Goal: Transaction & Acquisition: Download file/media

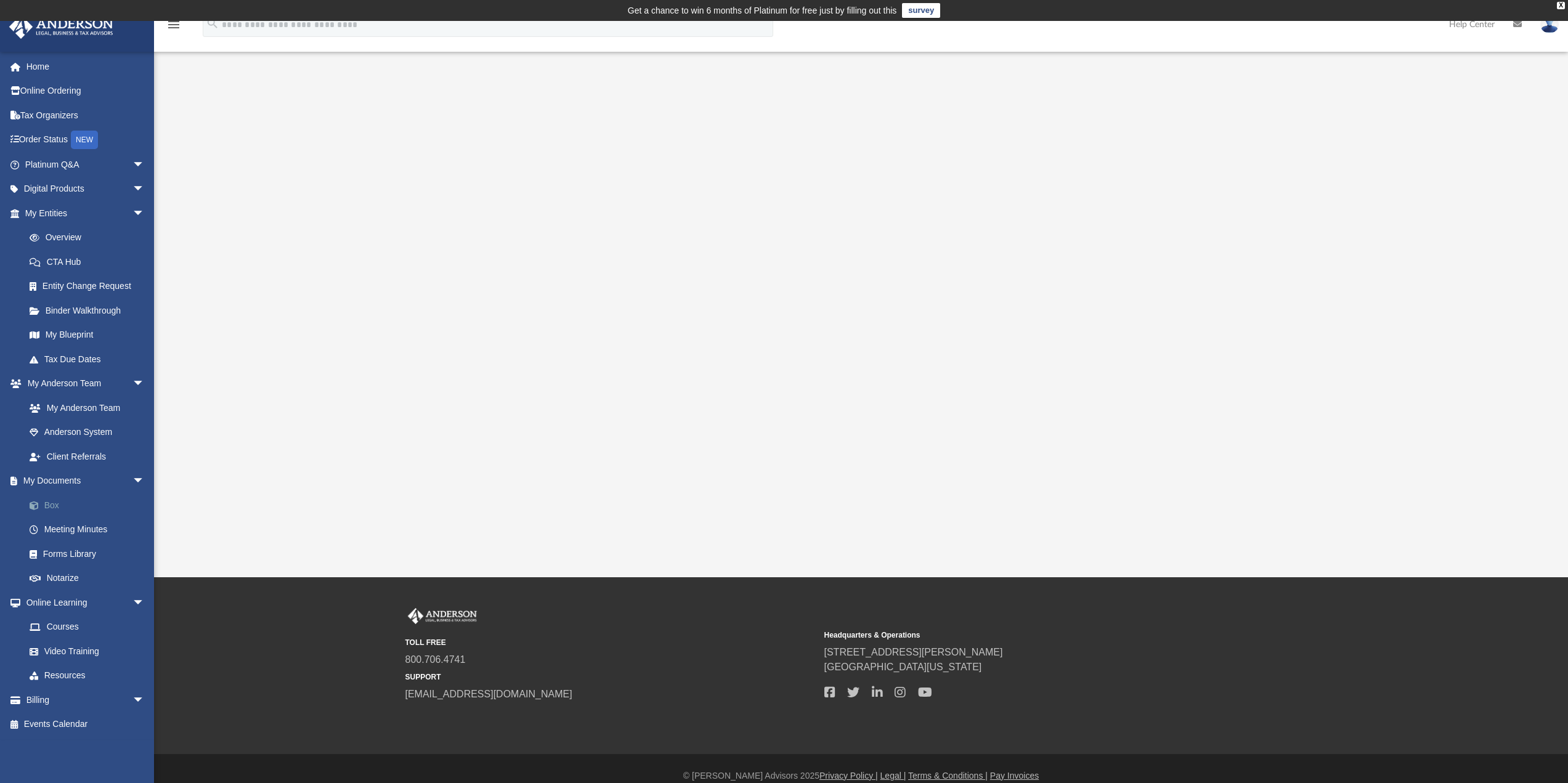
click at [56, 503] on link "Box" at bounding box center [90, 505] width 146 height 25
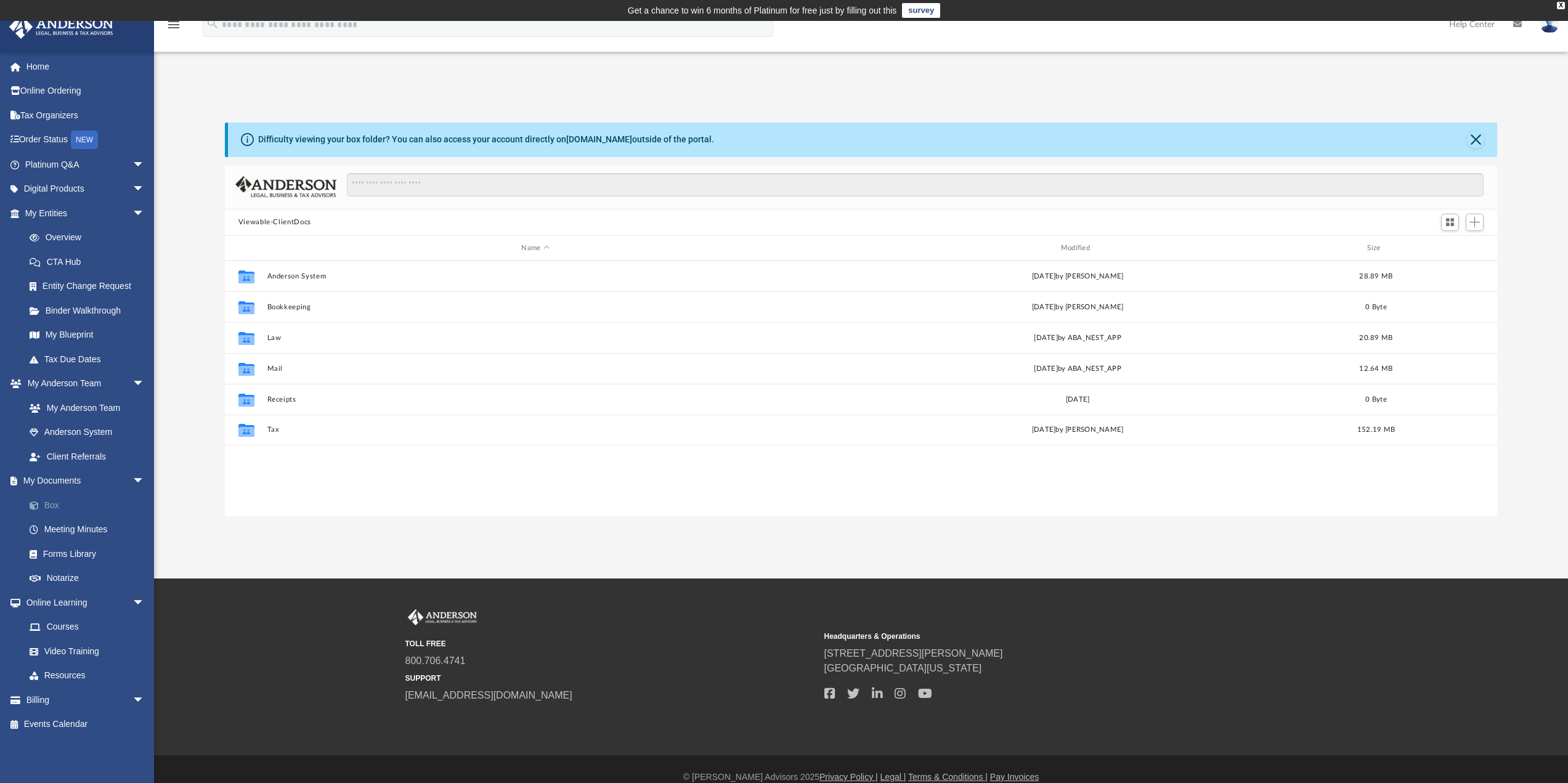
scroll to position [271, 1263]
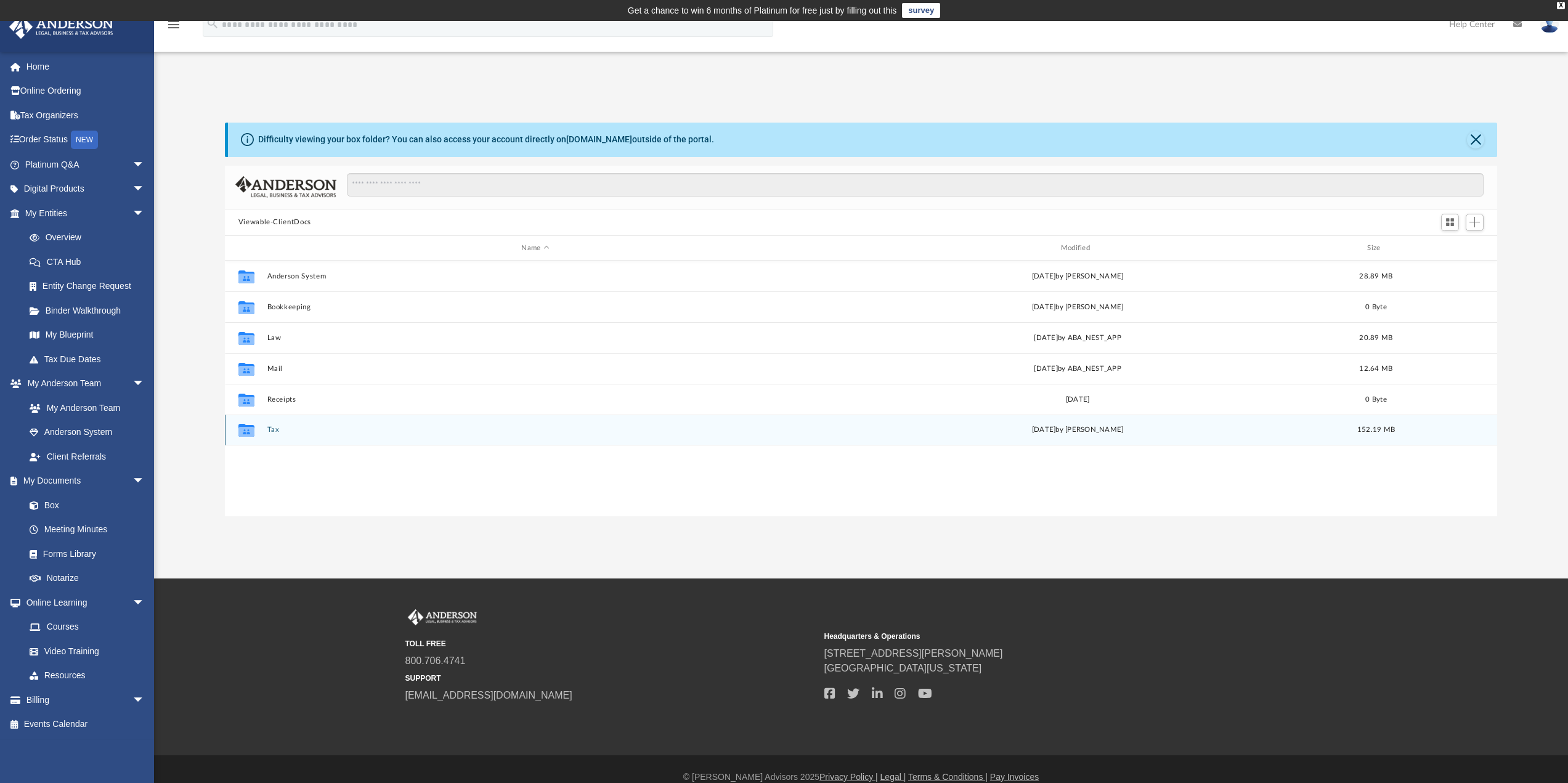
click at [269, 429] on button "Tax" at bounding box center [535, 431] width 537 height 8
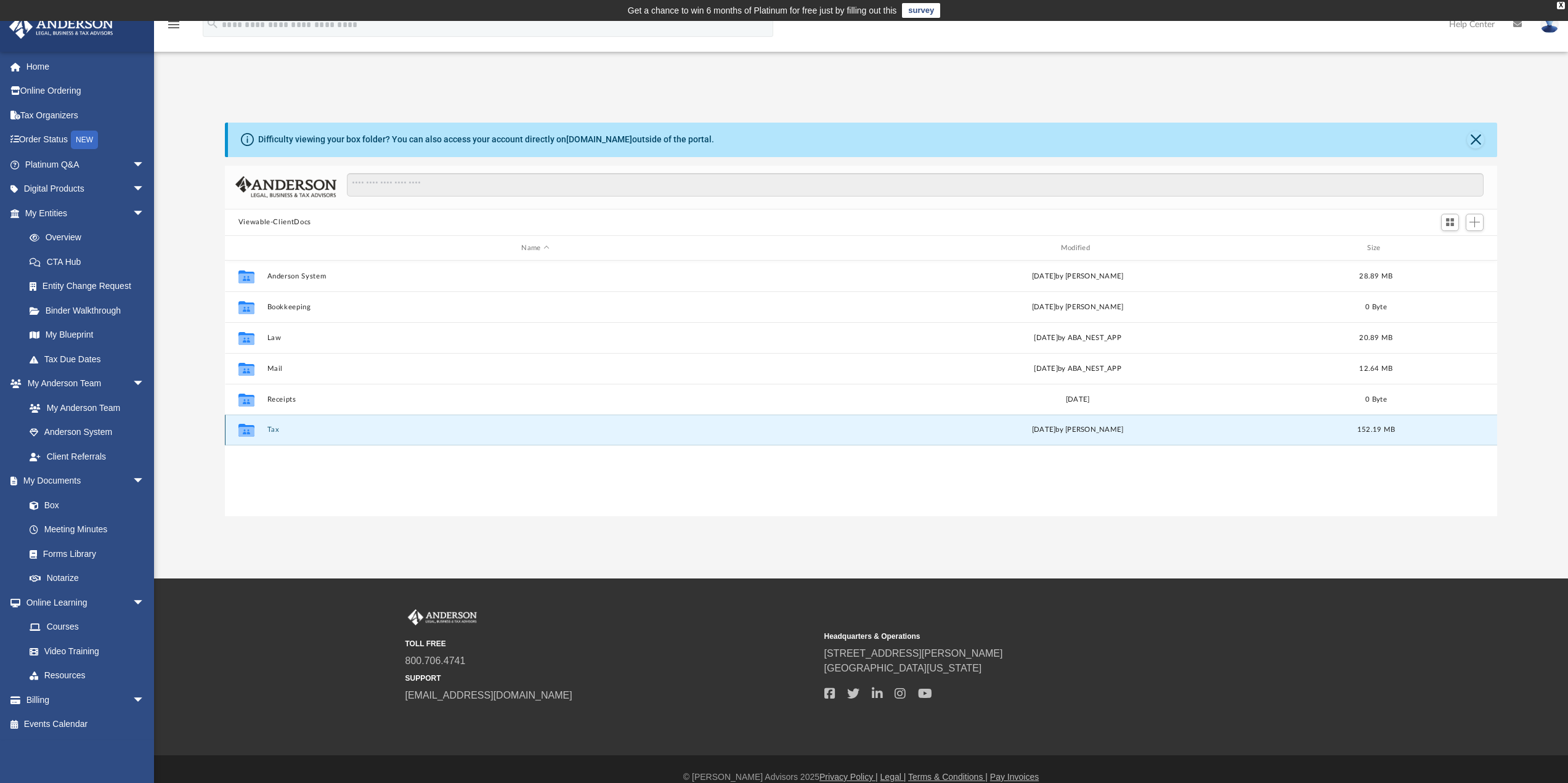
click at [269, 429] on button "Tax" at bounding box center [535, 431] width 537 height 8
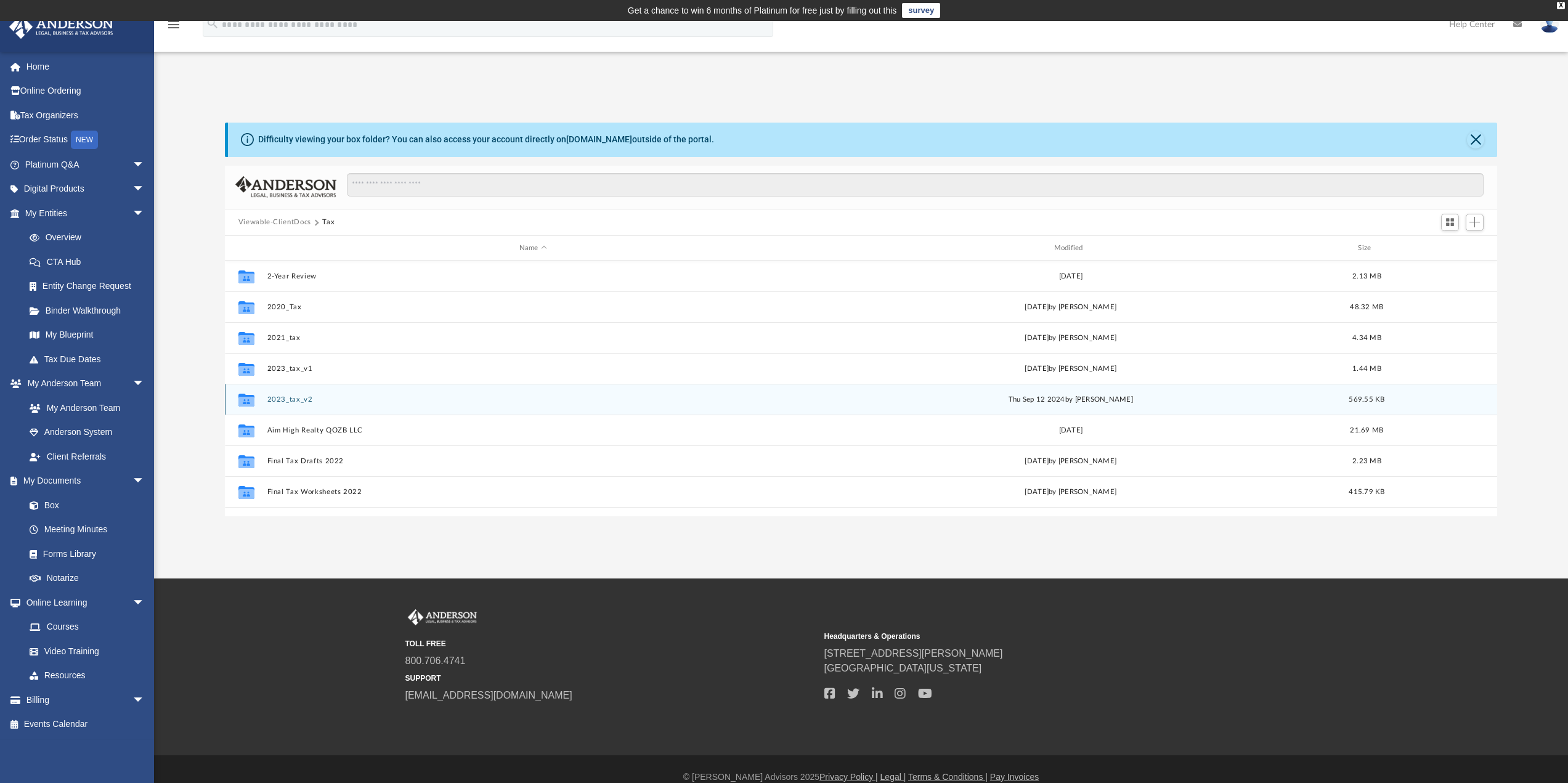
click at [302, 399] on button "2023_tax_v2" at bounding box center [533, 399] width 533 height 8
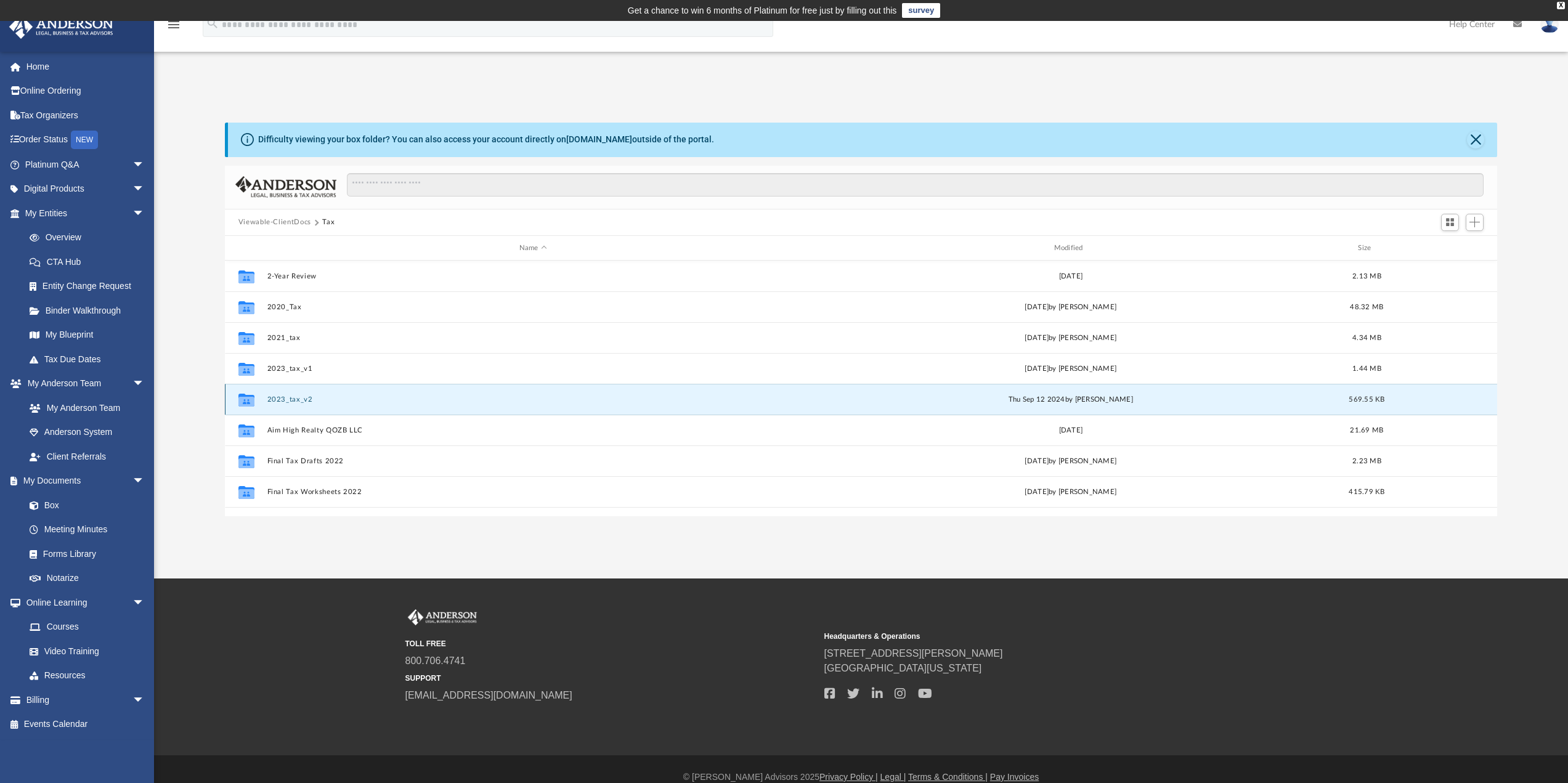
click at [302, 399] on button "2023_tax_v2" at bounding box center [533, 399] width 533 height 8
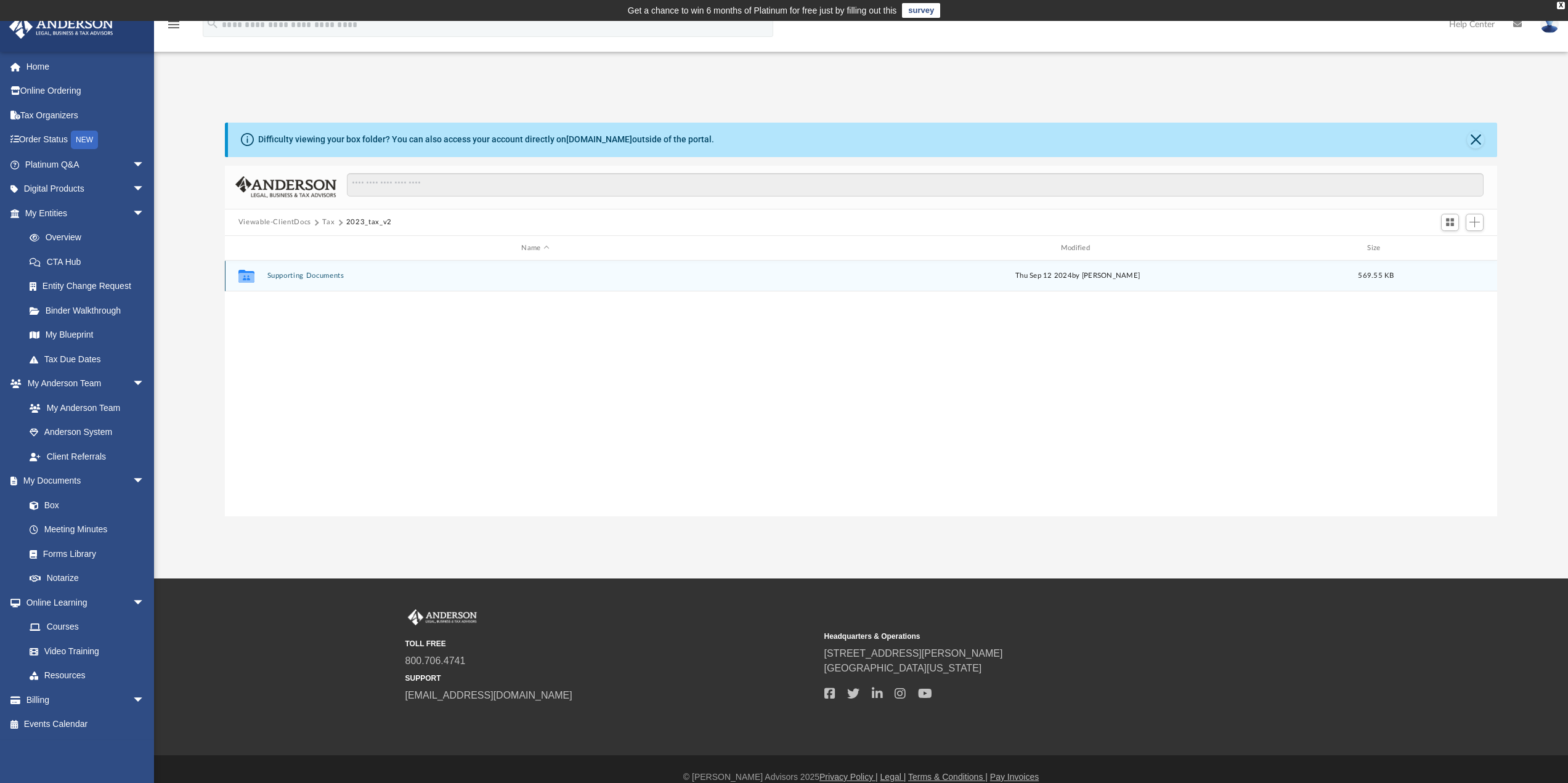
click at [321, 276] on button "Supporting Documents" at bounding box center [535, 276] width 537 height 8
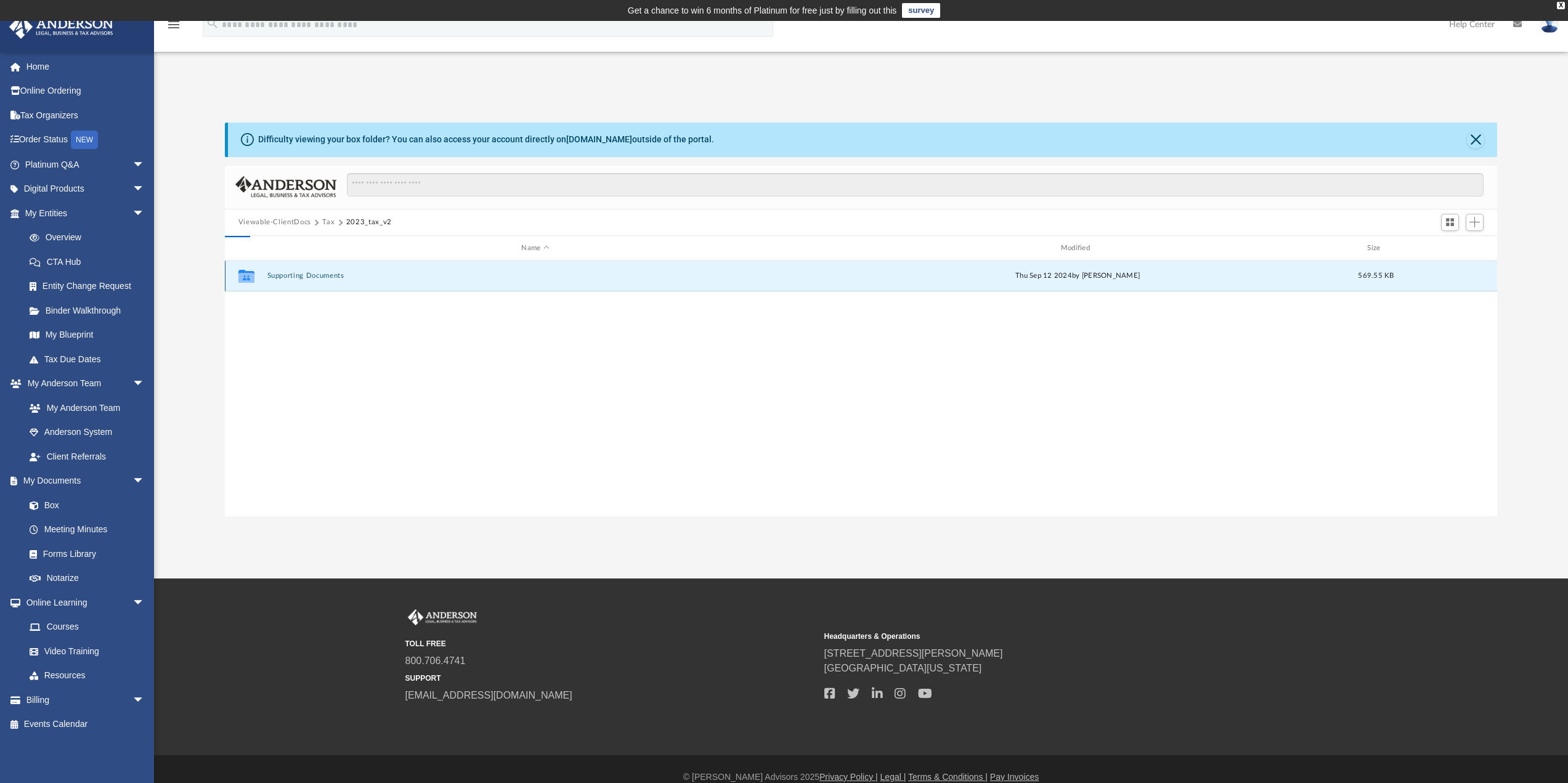
click at [321, 276] on button "Supporting Documents" at bounding box center [535, 276] width 537 height 8
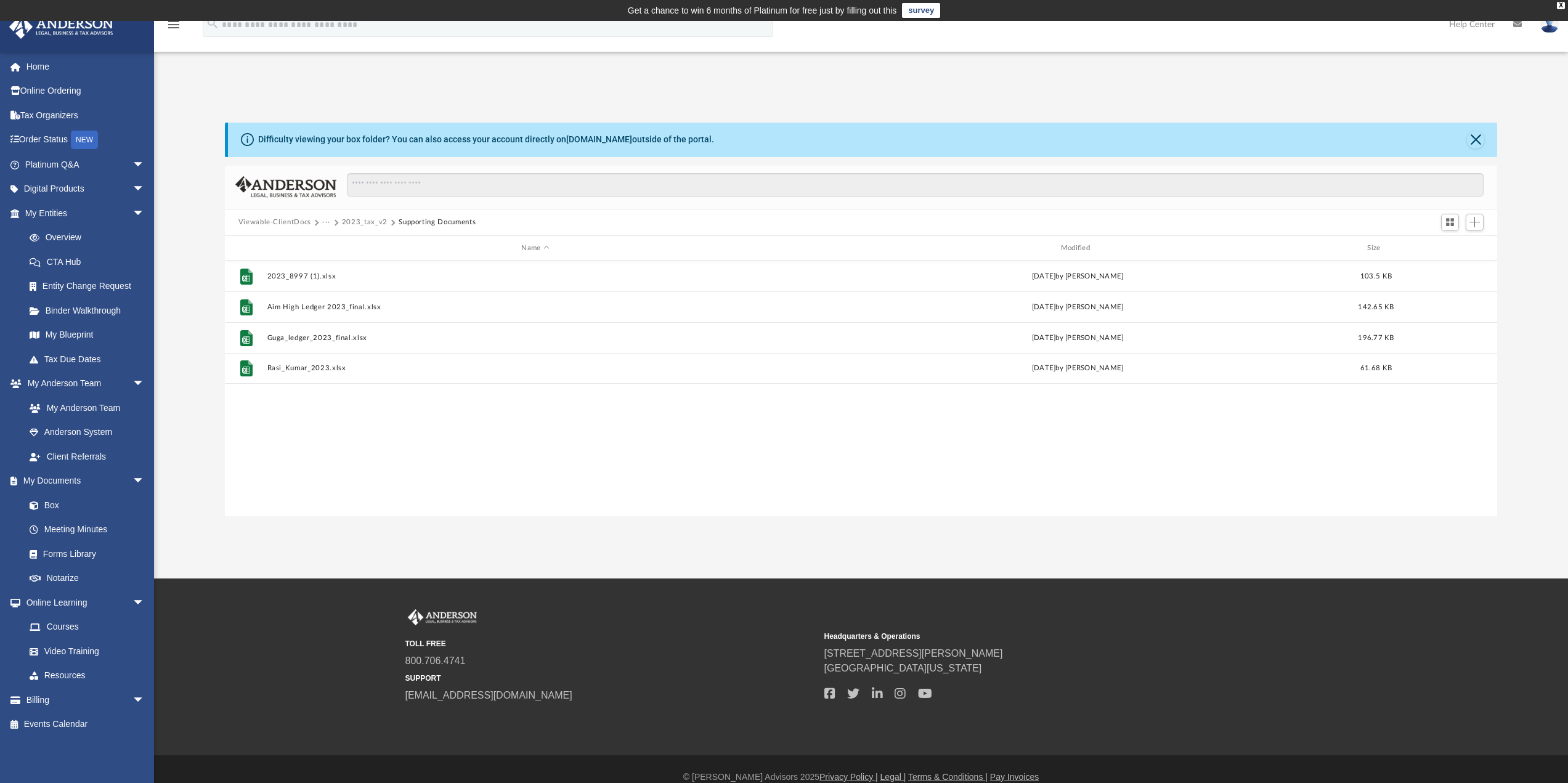
click at [354, 220] on button "2023_tax_v2" at bounding box center [365, 222] width 46 height 11
click at [330, 218] on button "Tax" at bounding box center [328, 222] width 12 height 11
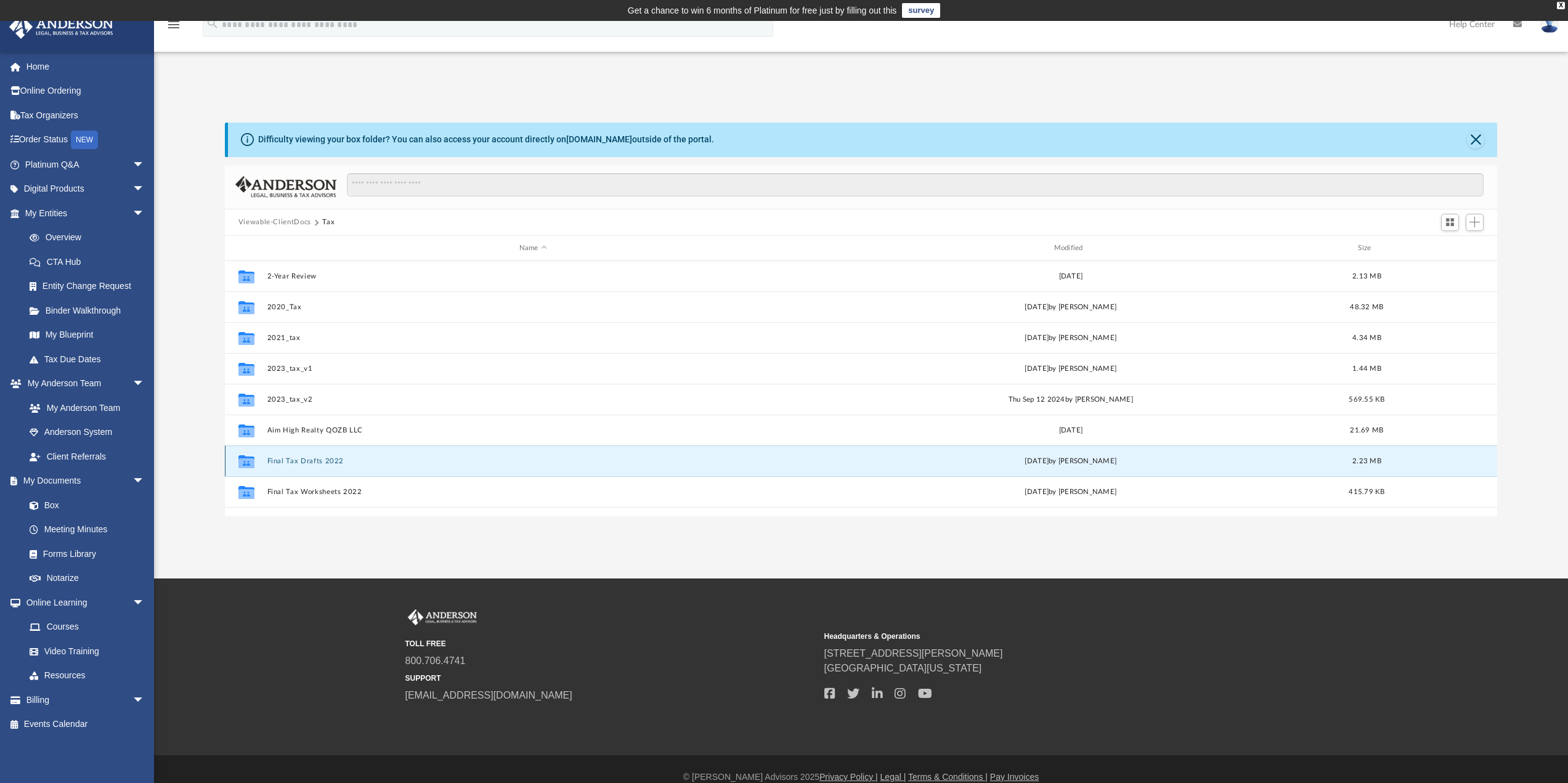
click at [312, 458] on button "Final Tax Drafts 2022" at bounding box center [533, 461] width 533 height 8
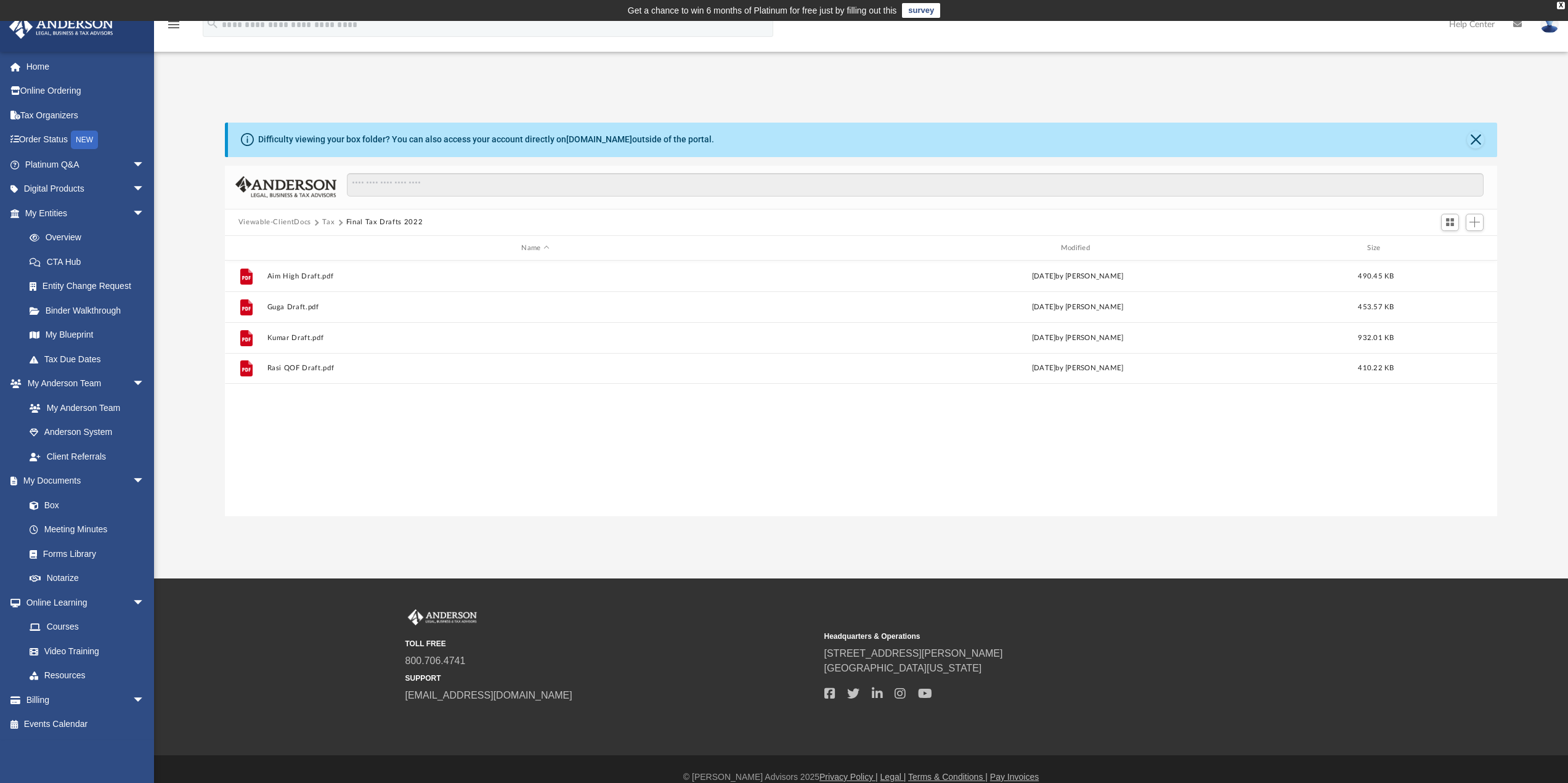
click at [328, 222] on button "Tax" at bounding box center [328, 222] width 12 height 11
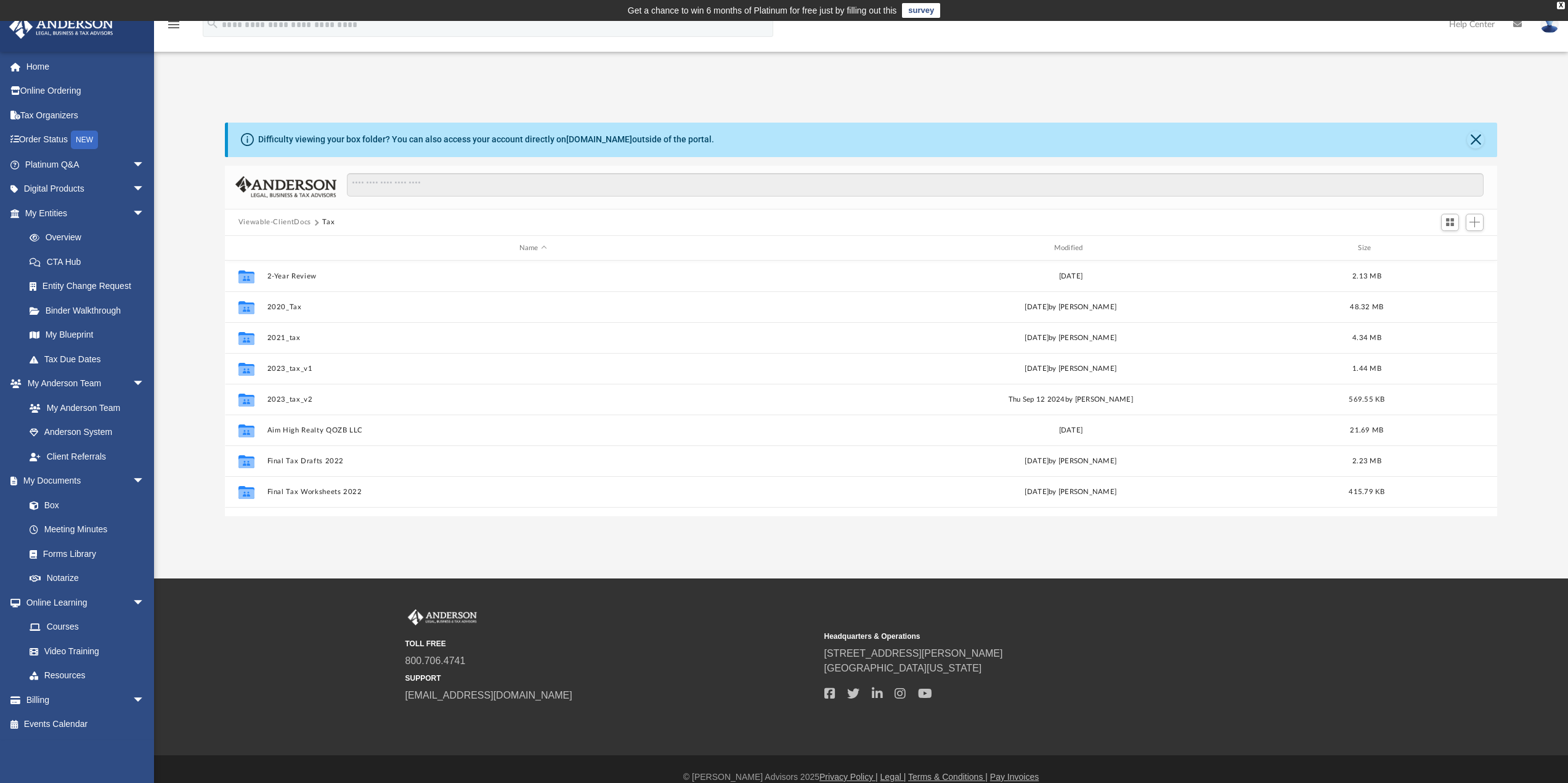
click at [326, 533] on div "App [PERSON_NAME][EMAIL_ADDRESS][DOMAIN_NAME] Sign Out [PERSON_NAME][EMAIL_ADDR…" at bounding box center [784, 299] width 1568 height 557
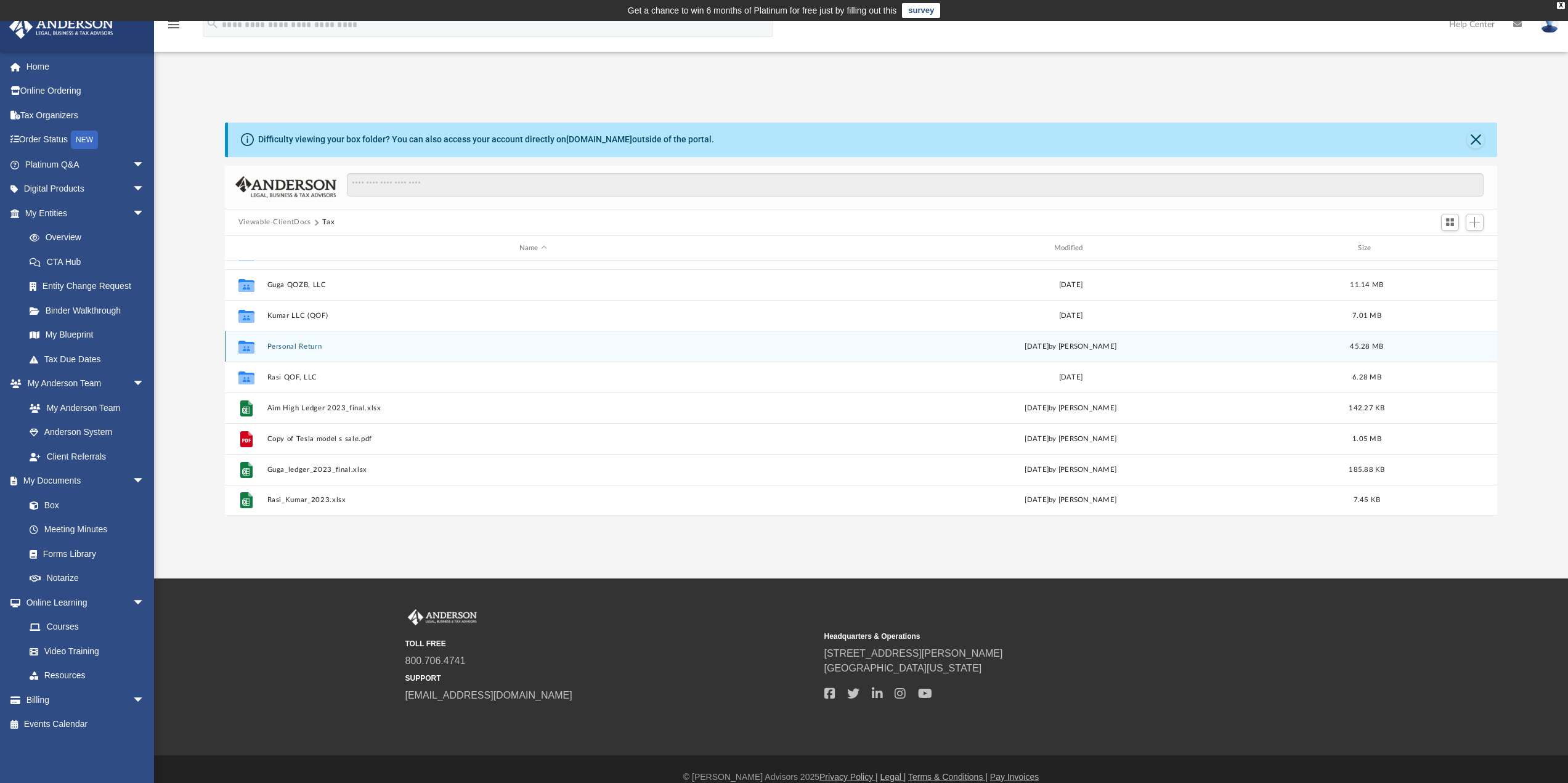
click at [289, 348] on button "Personal Return" at bounding box center [533, 347] width 533 height 8
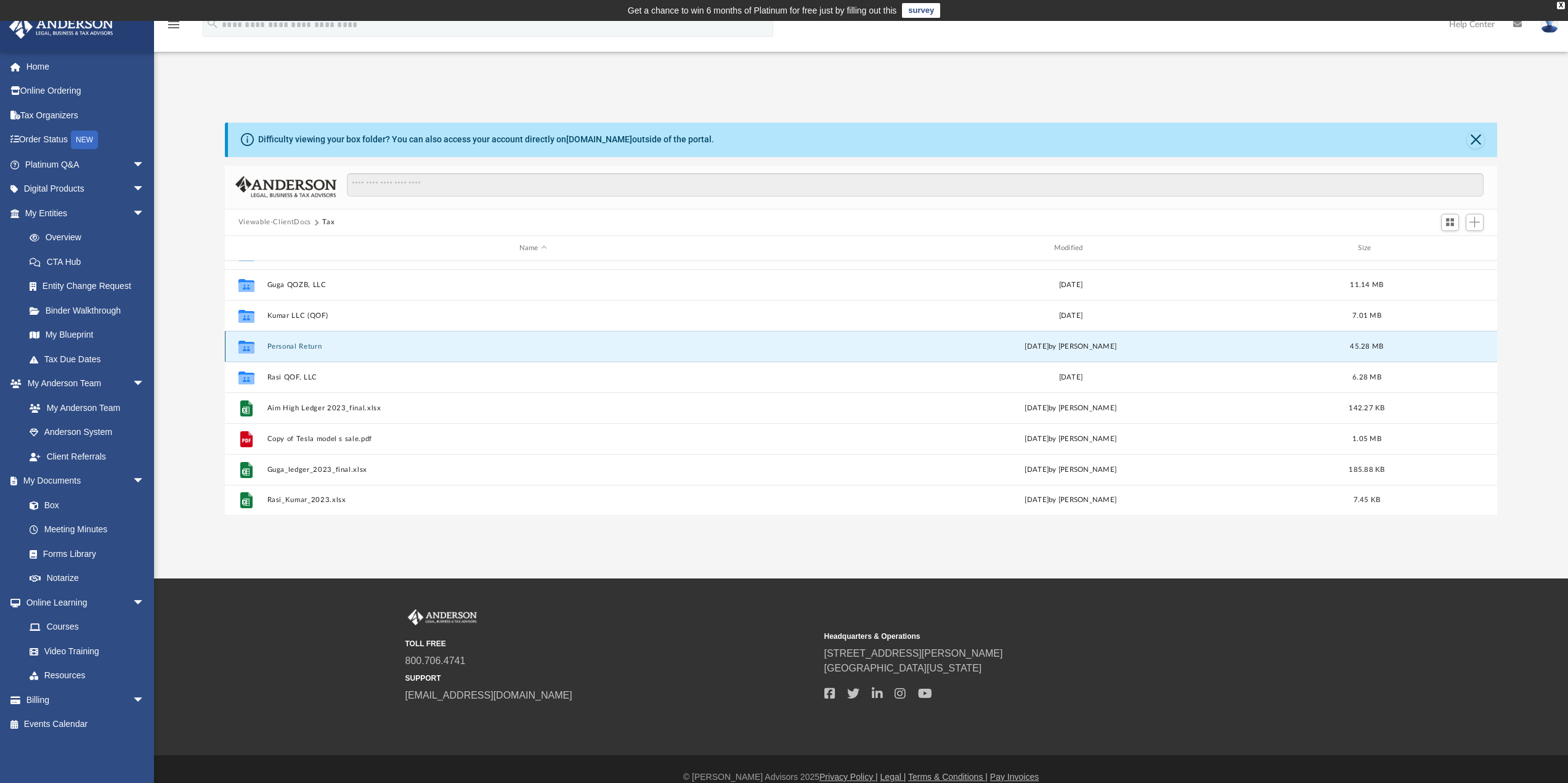
click at [289, 348] on button "Personal Return" at bounding box center [533, 347] width 533 height 8
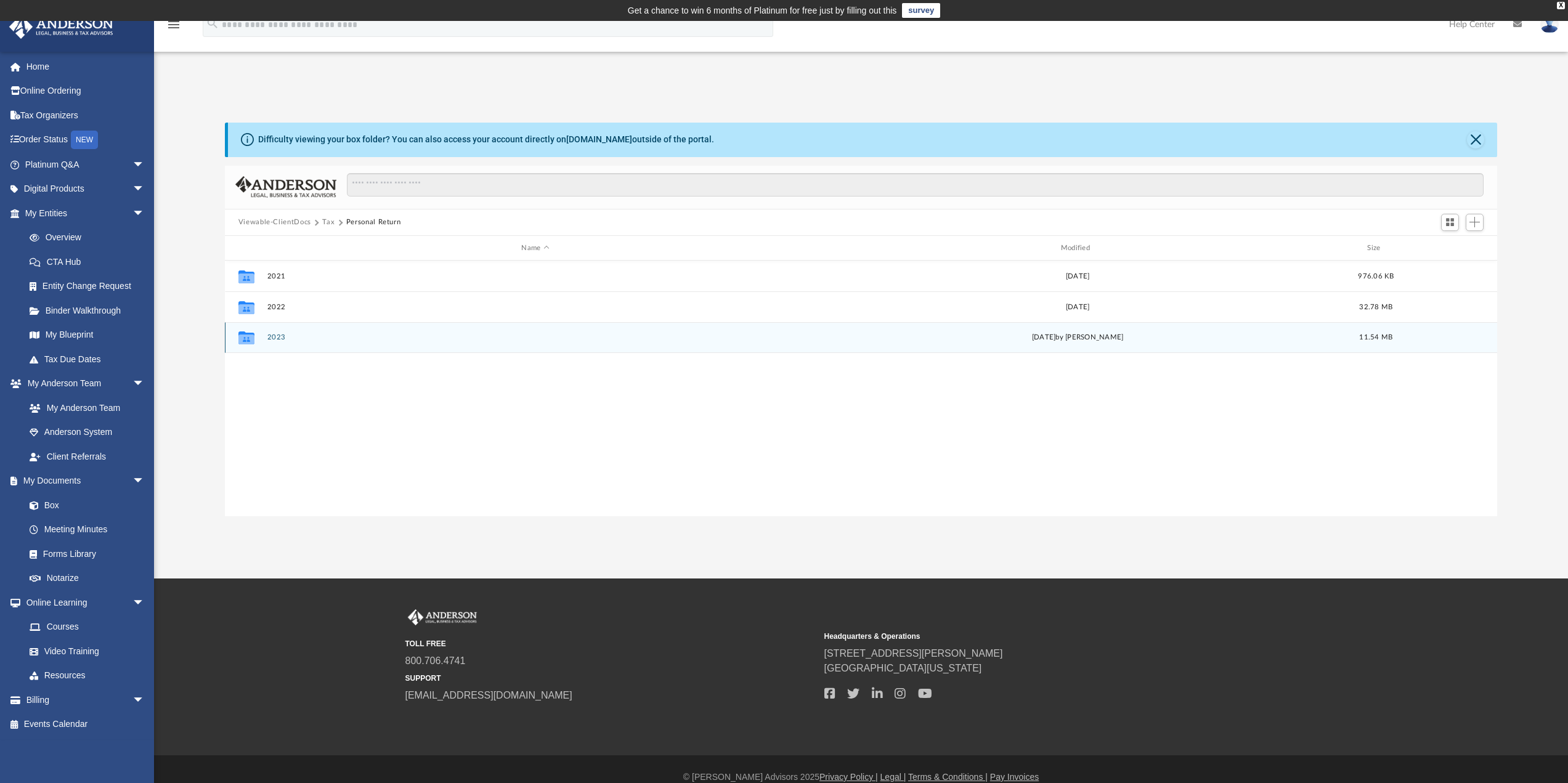
click at [279, 337] on button "2023" at bounding box center [535, 338] width 537 height 8
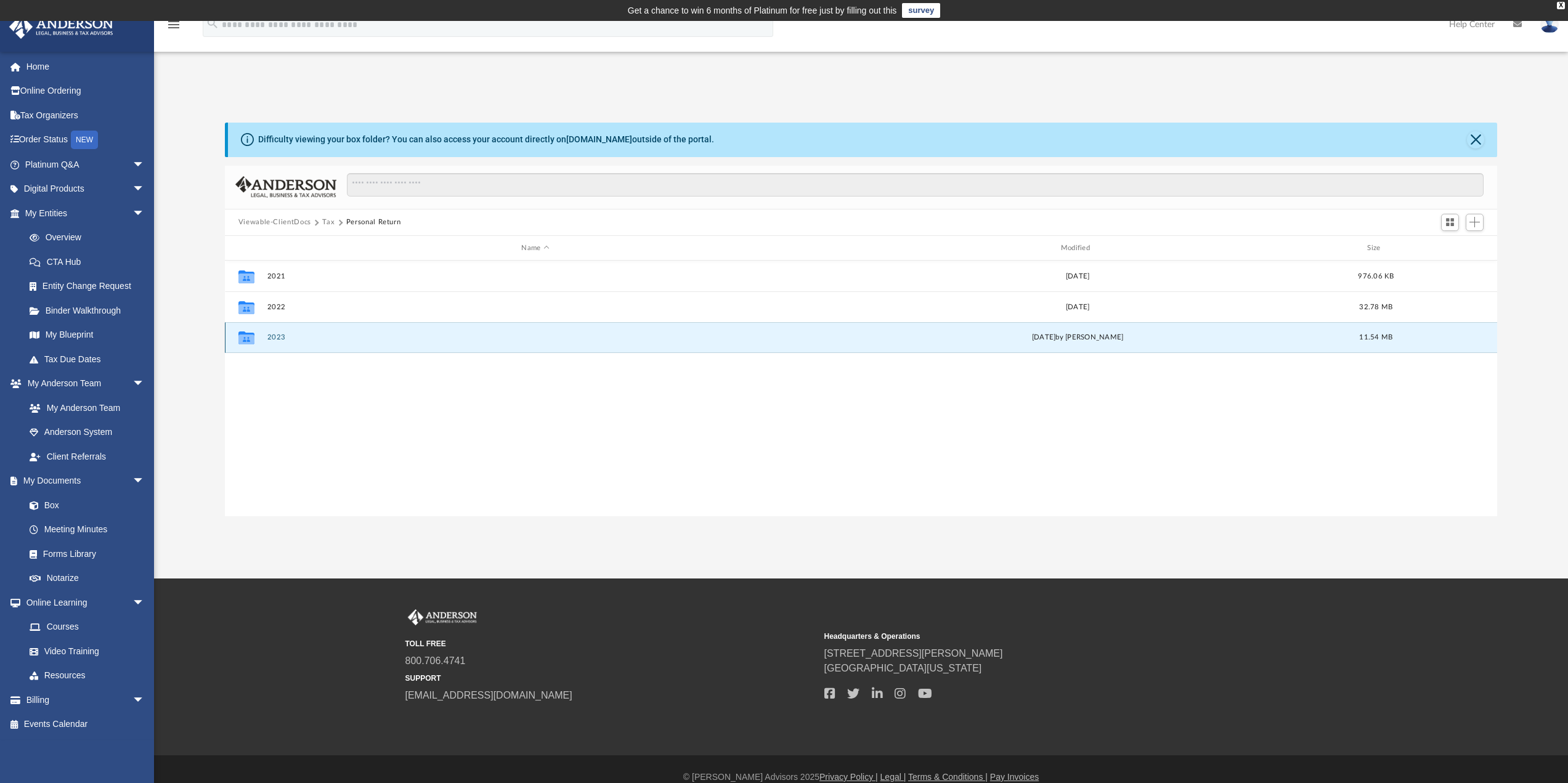
click at [279, 337] on button "2023" at bounding box center [535, 338] width 537 height 8
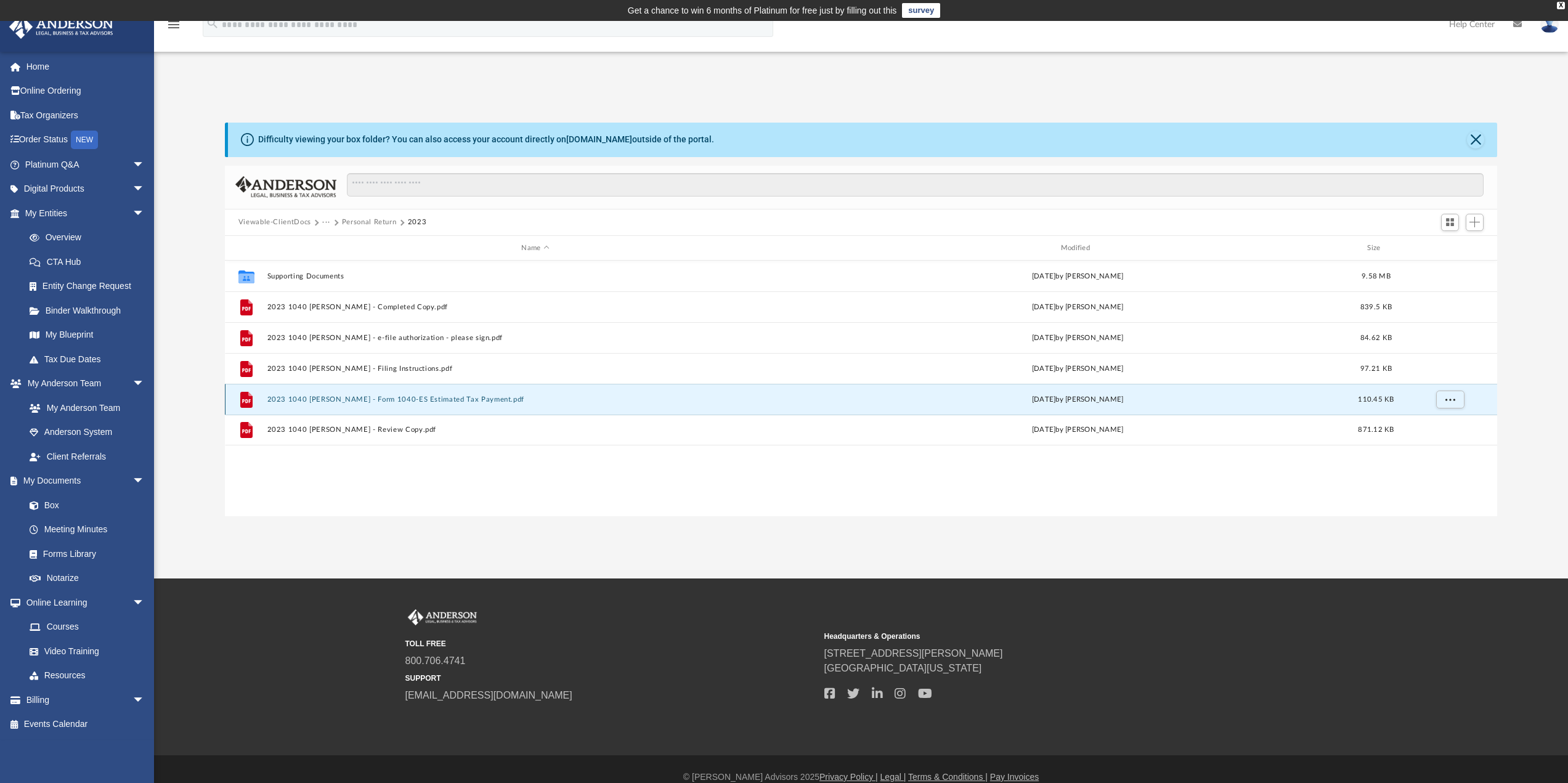
click at [419, 399] on button "2023 1040 [PERSON_NAME] - Form 1040-ES Estimated Tax Payment.pdf" at bounding box center [535, 399] width 537 height 8
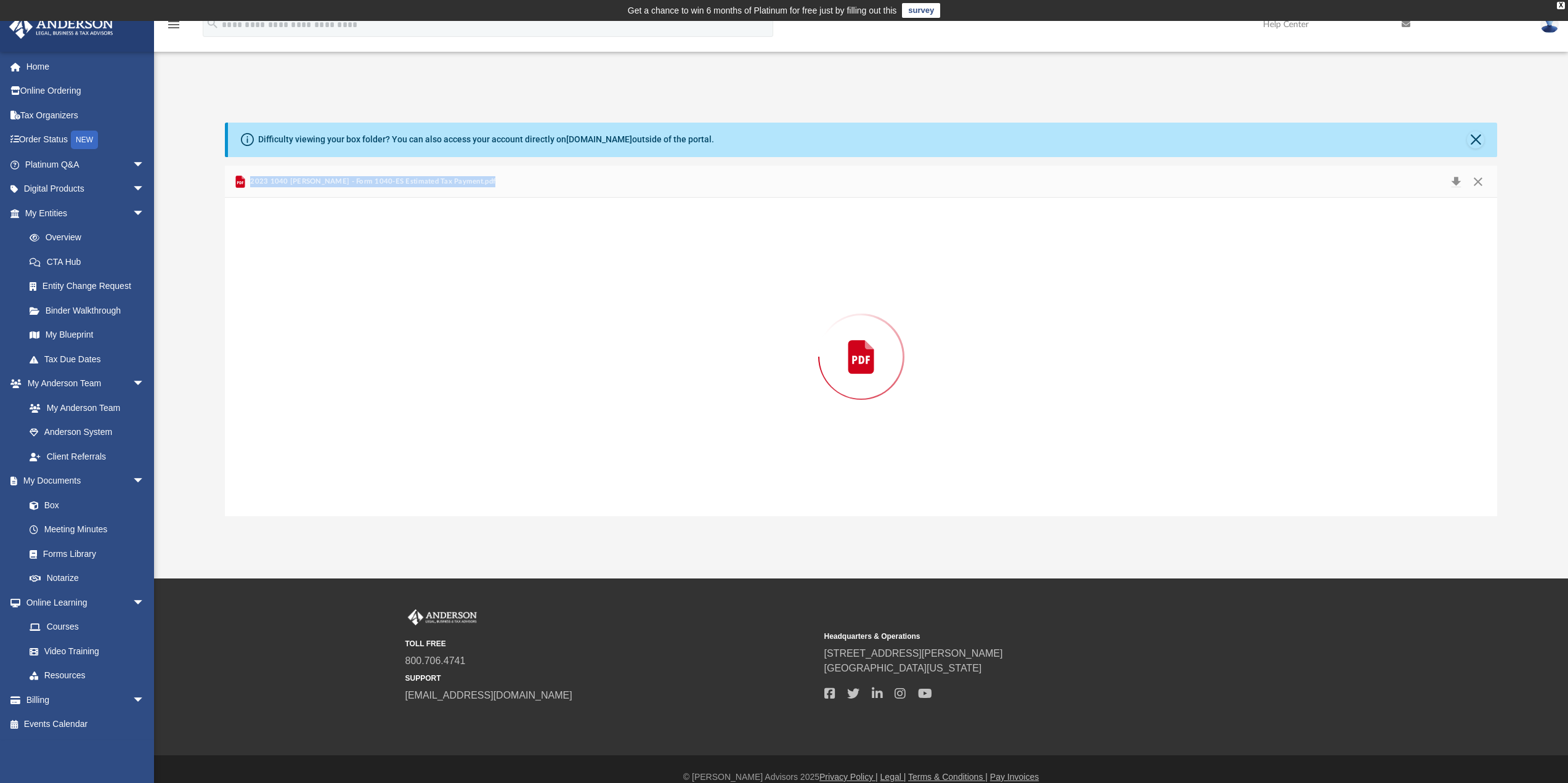
click at [419, 399] on div "Preview" at bounding box center [862, 357] width 1273 height 318
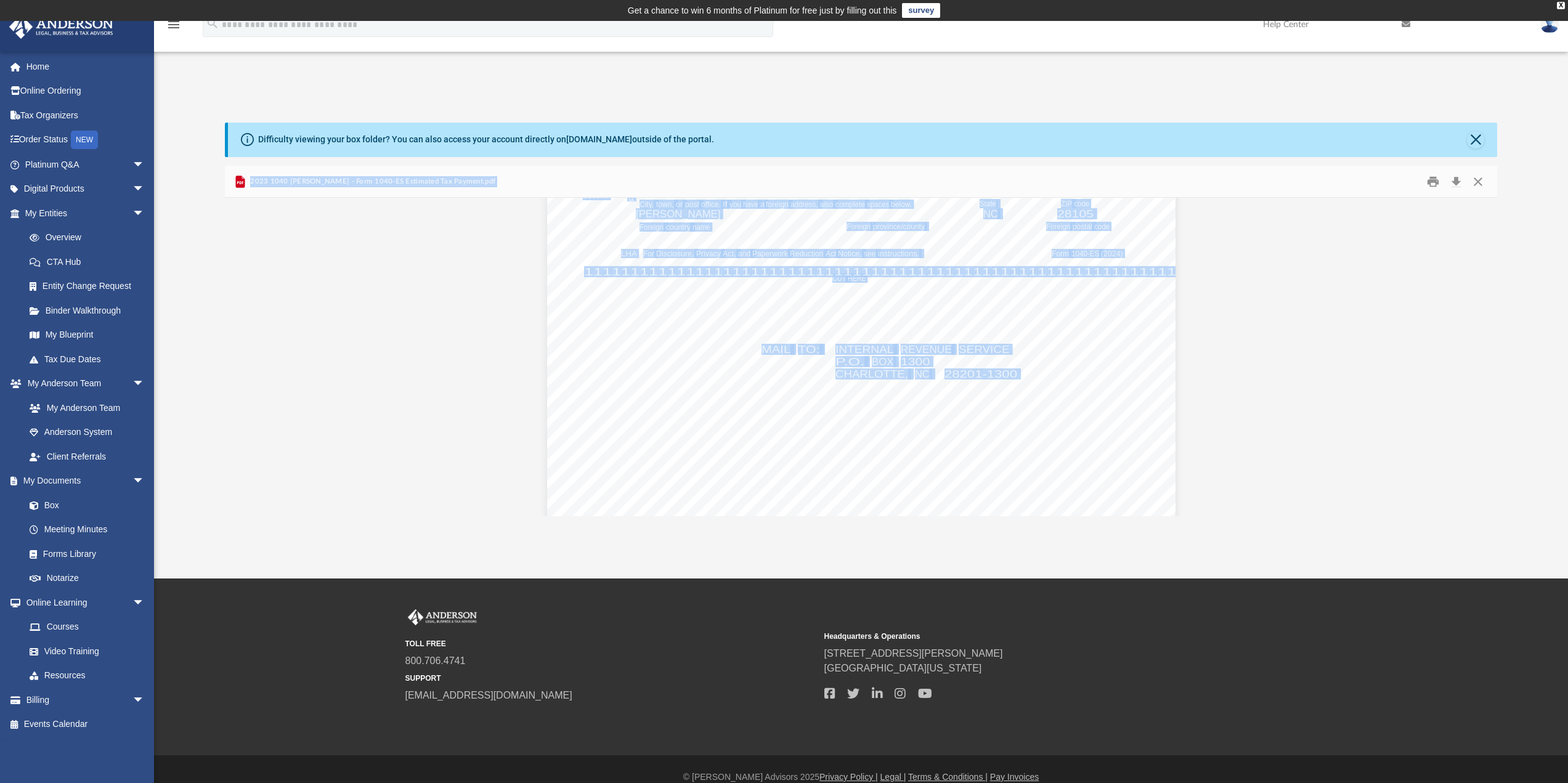
scroll to position [3510, 0]
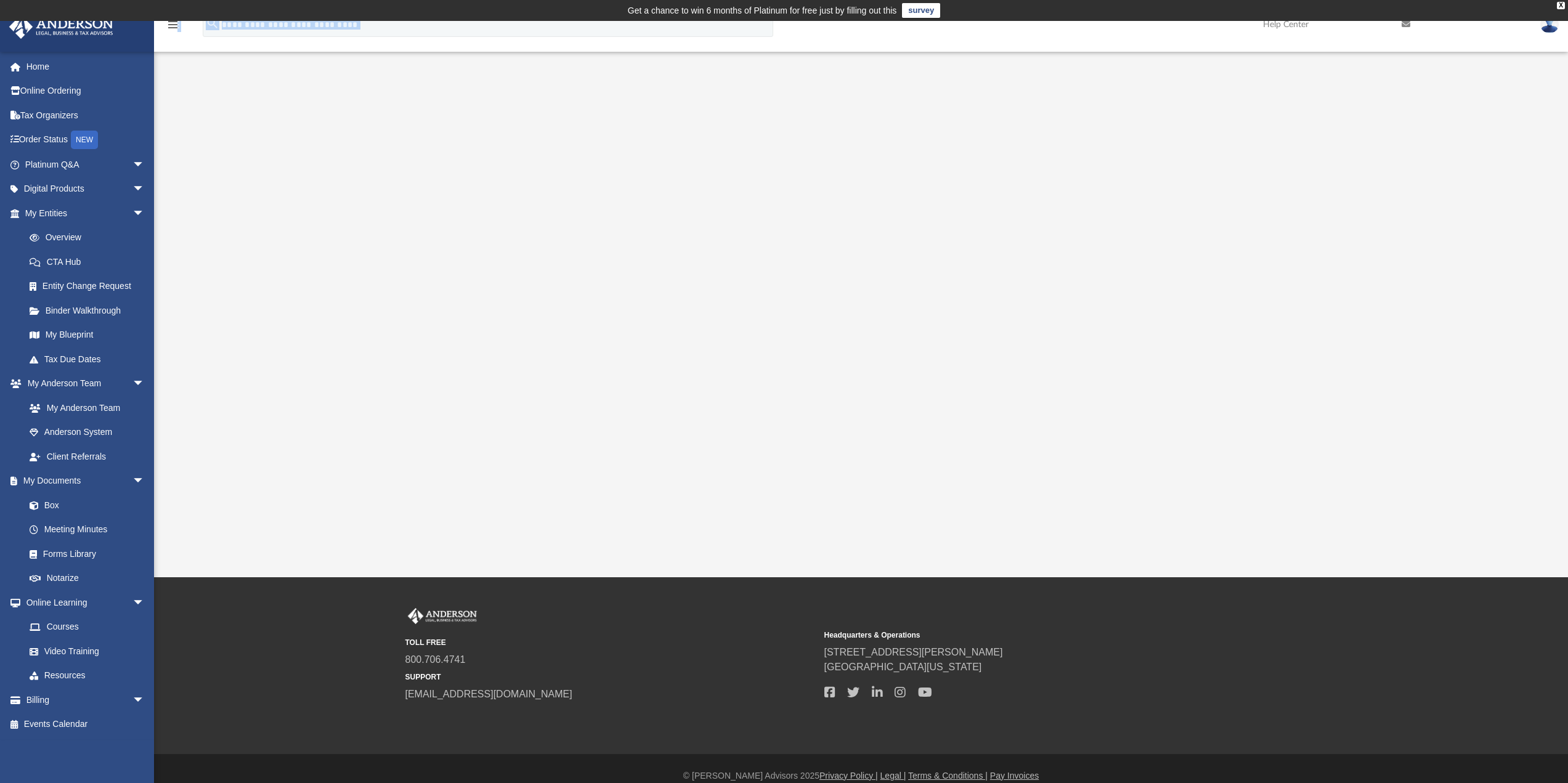
click at [176, 30] on div "menu search Site Menu add [PERSON_NAME][EMAIL_ADDRESS][DOMAIN_NAME] My Profile …" at bounding box center [783, 30] width 1549 height 42
click at [303, 111] on div "App [PERSON_NAME][EMAIL_ADDRESS][DOMAIN_NAME] Sign Out [PERSON_NAME][EMAIL_ADDR…" at bounding box center [784, 298] width 1568 height 556
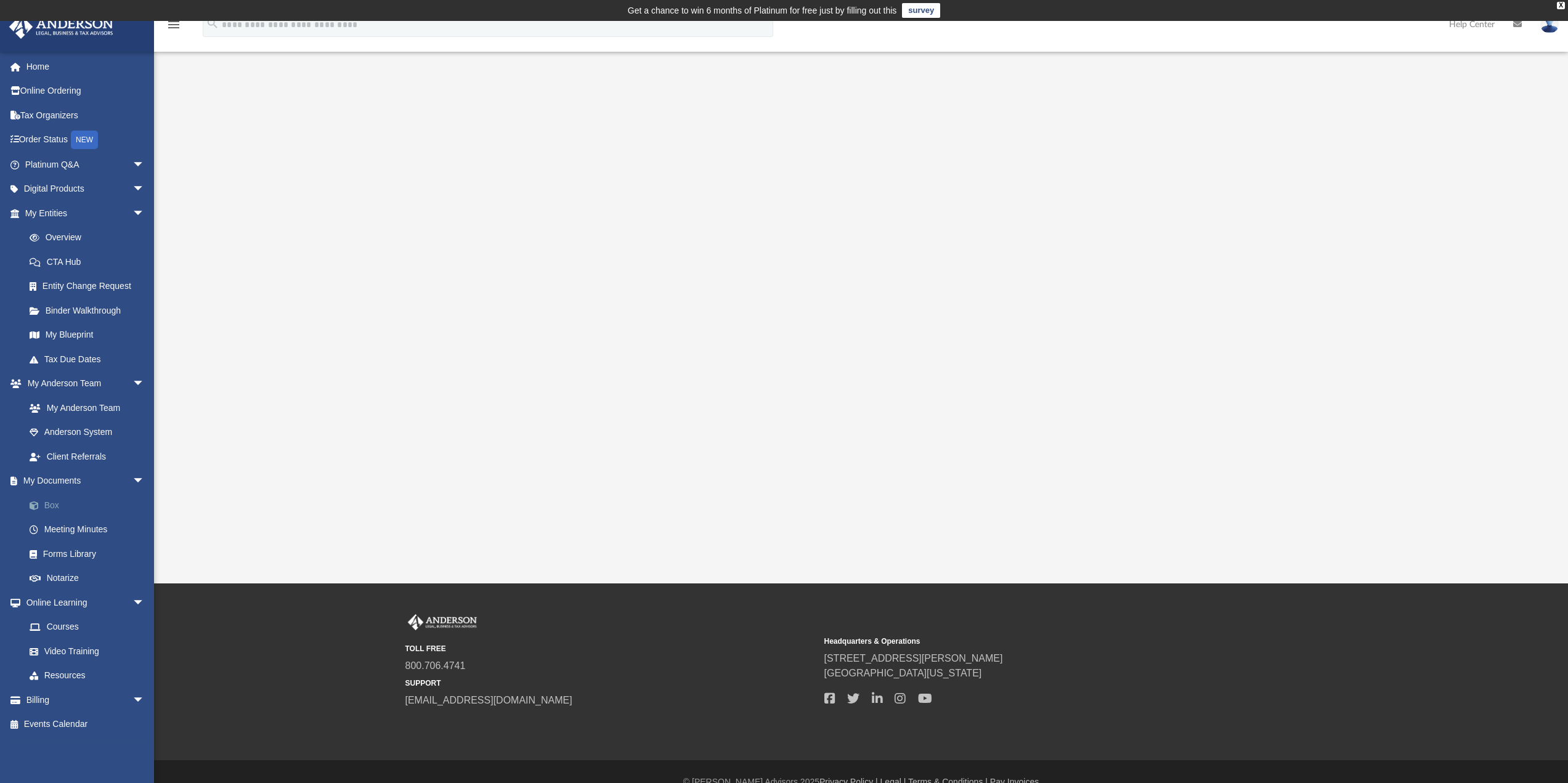
click at [62, 503] on link "Box" at bounding box center [90, 505] width 146 height 25
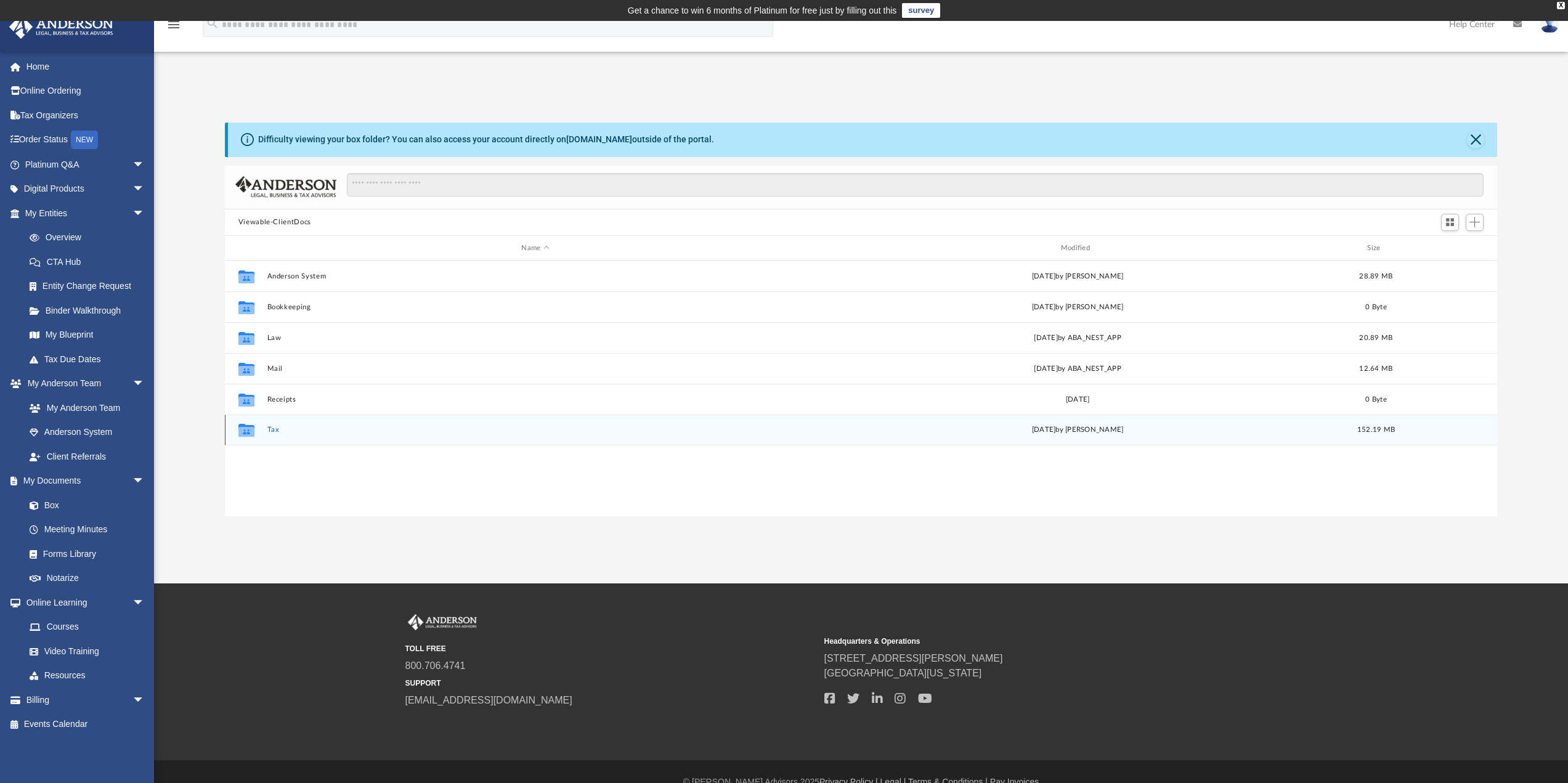
scroll to position [271, 1263]
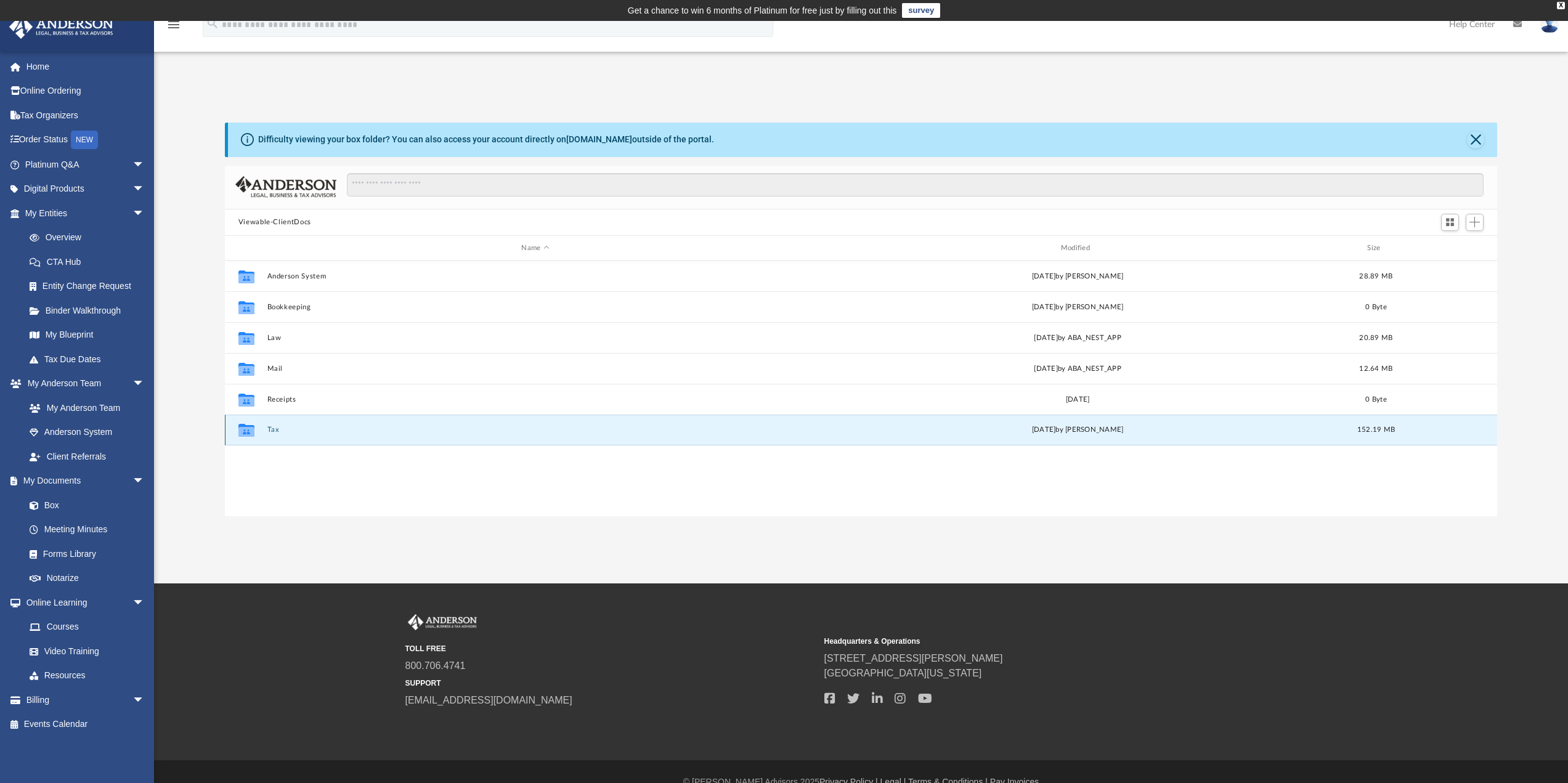
click at [293, 426] on button "Tax" at bounding box center [535, 431] width 537 height 8
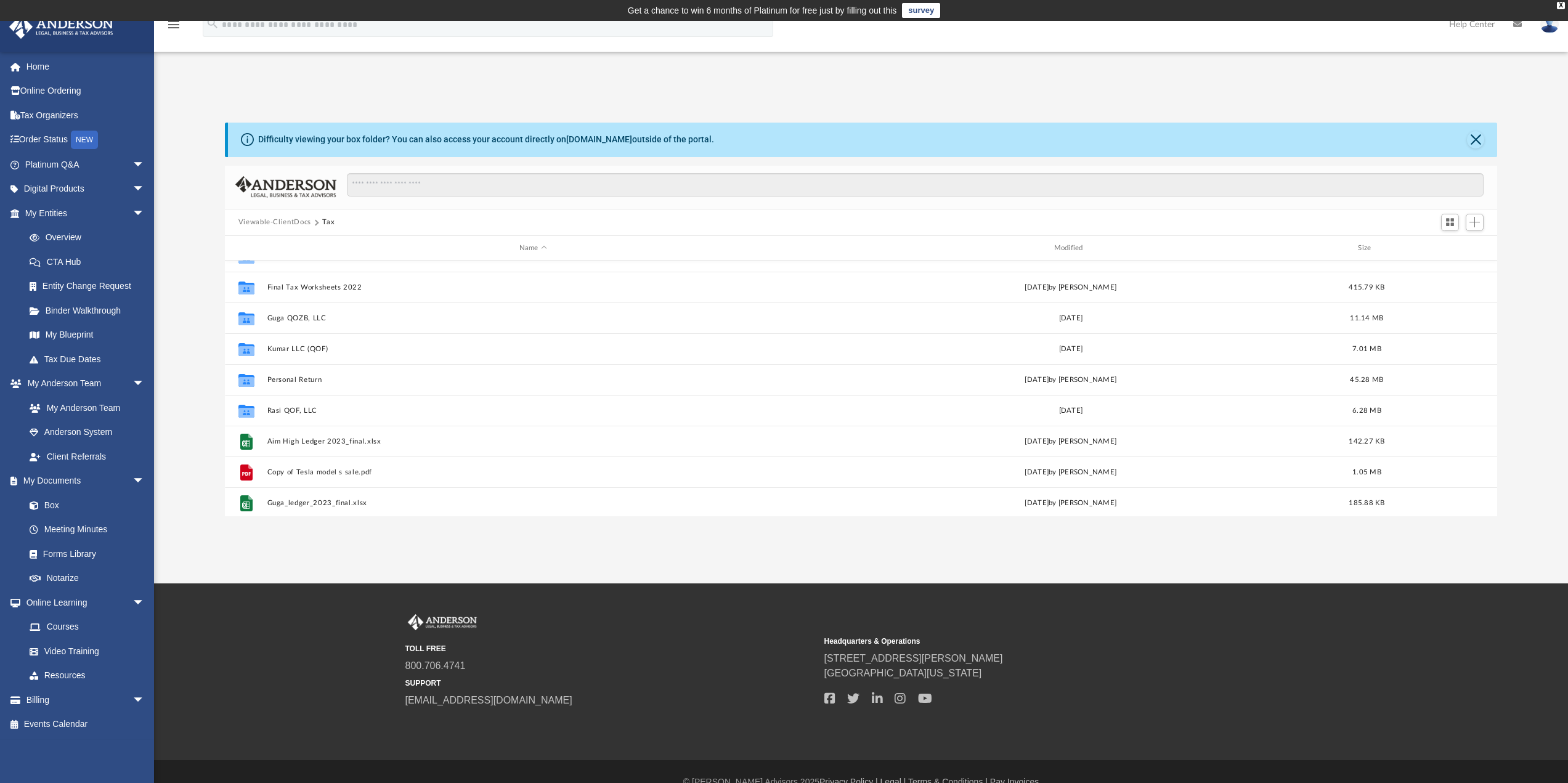
scroll to position [205, 0]
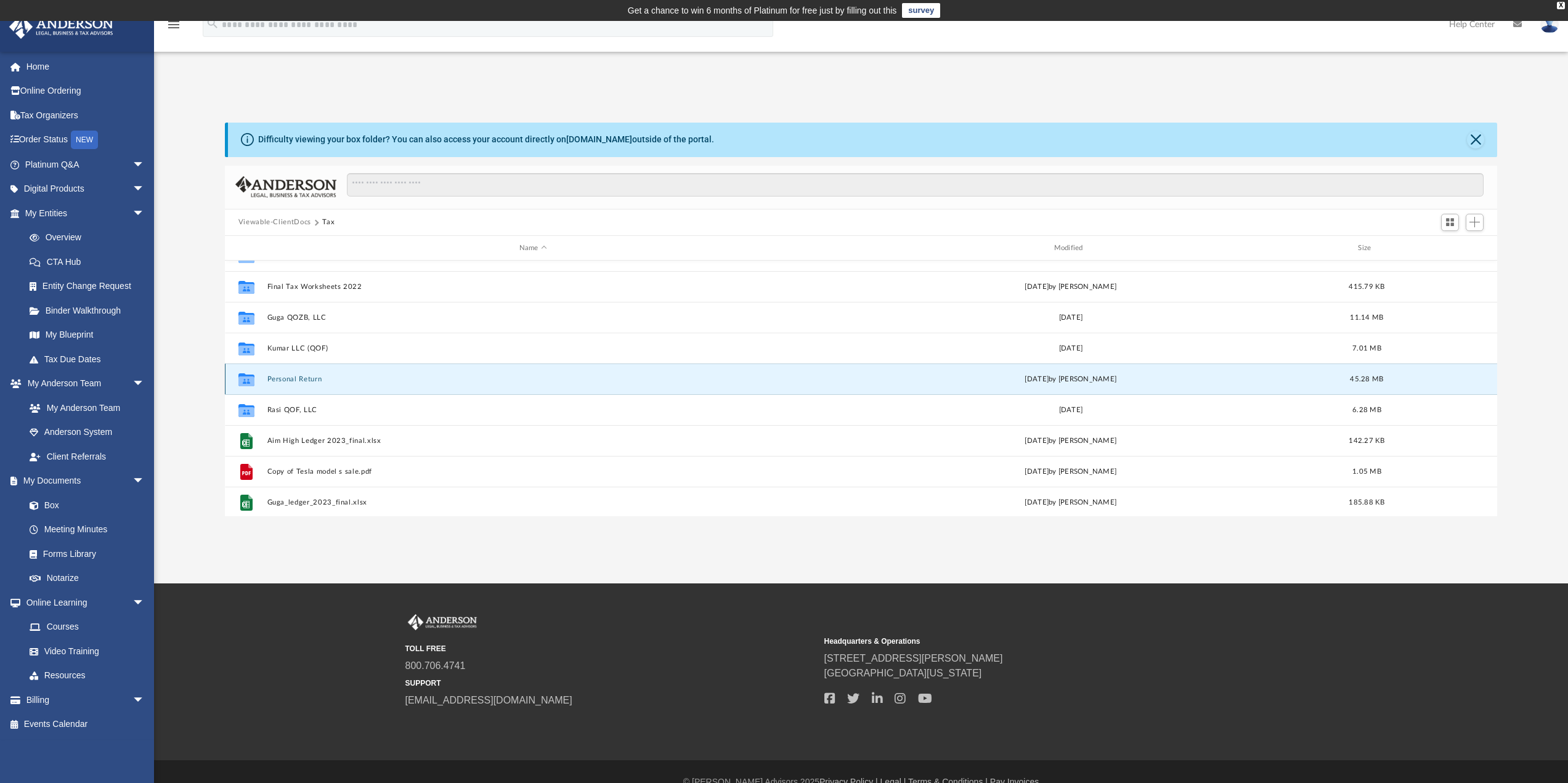
click at [308, 381] on button "Personal Return" at bounding box center [533, 379] width 533 height 8
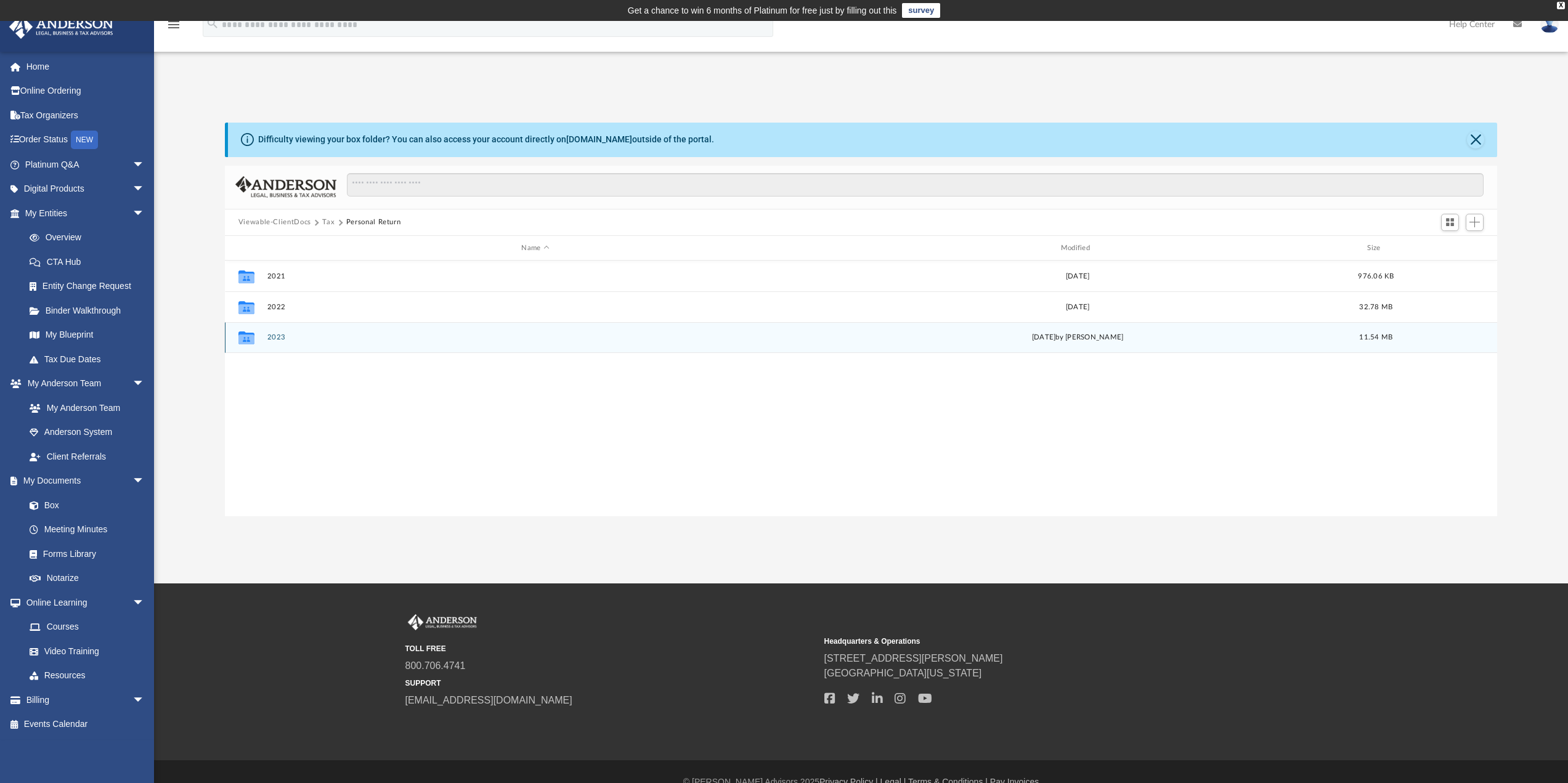
click at [270, 334] on button "2023" at bounding box center [535, 338] width 537 height 8
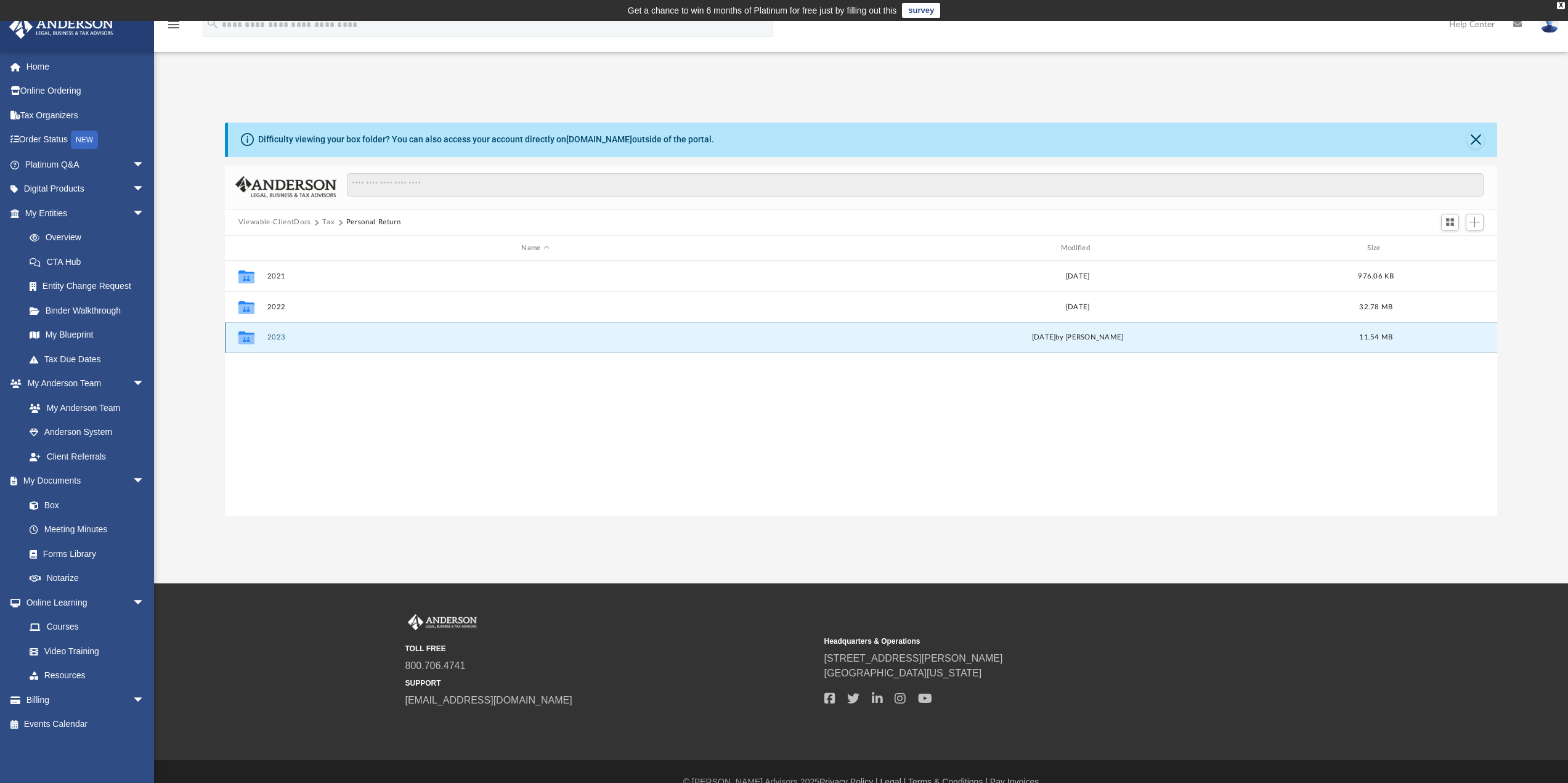
click at [270, 334] on button "2023" at bounding box center [535, 338] width 537 height 8
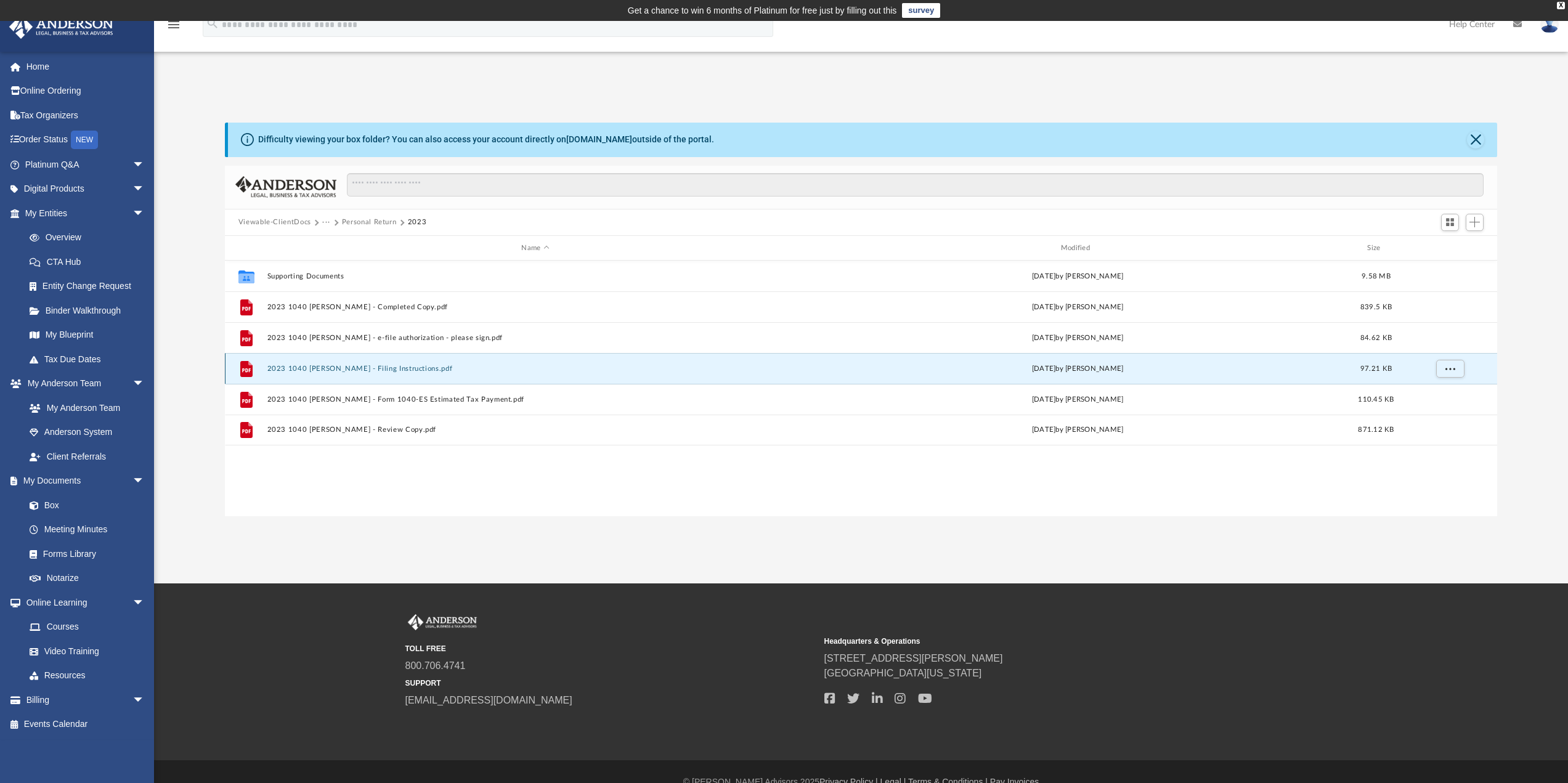
click at [377, 370] on button "2023 1040 [PERSON_NAME] - Filing Instructions.pdf" at bounding box center [535, 369] width 537 height 8
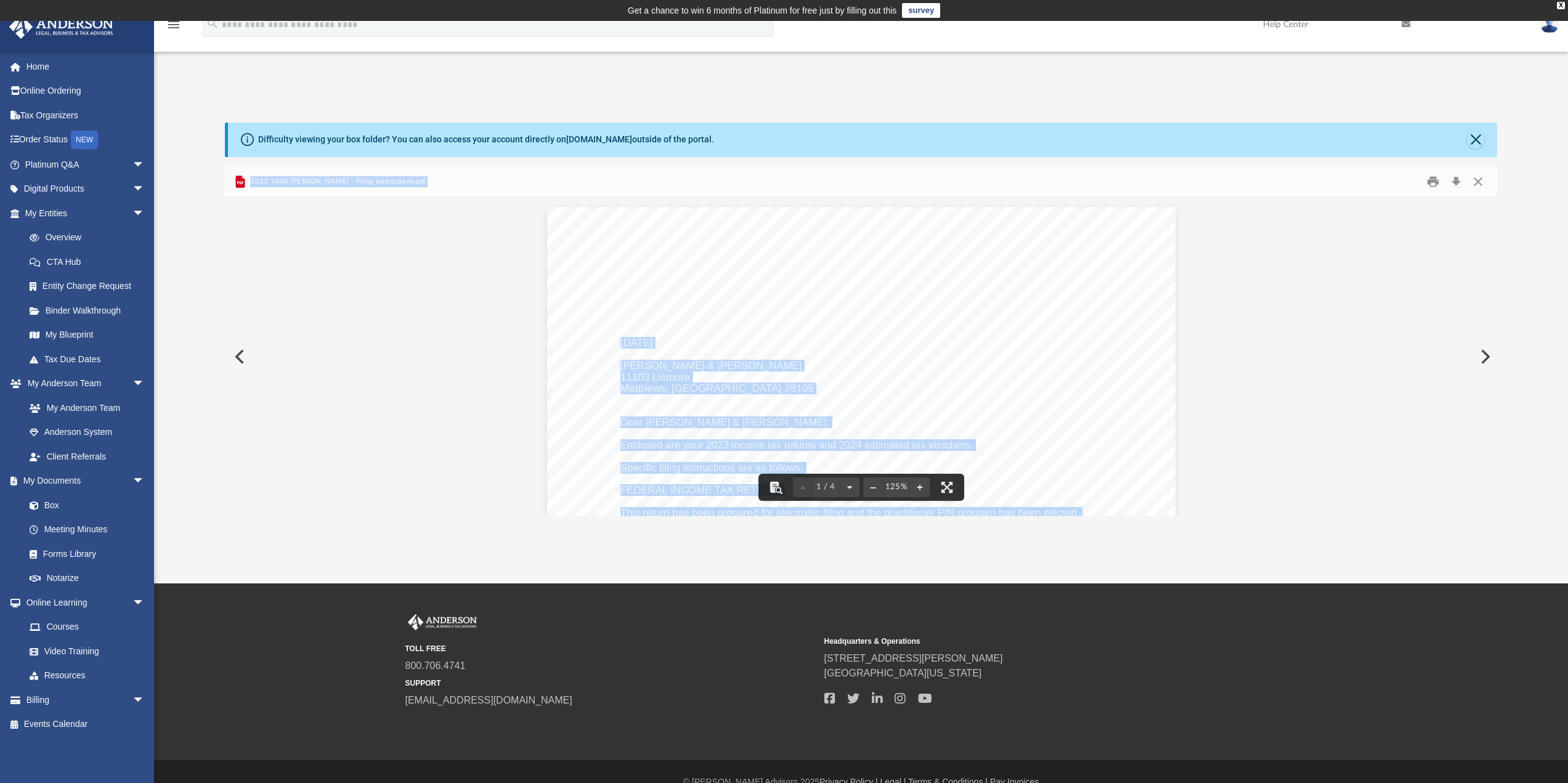
click at [238, 357] on button "Preview" at bounding box center [238, 357] width 27 height 35
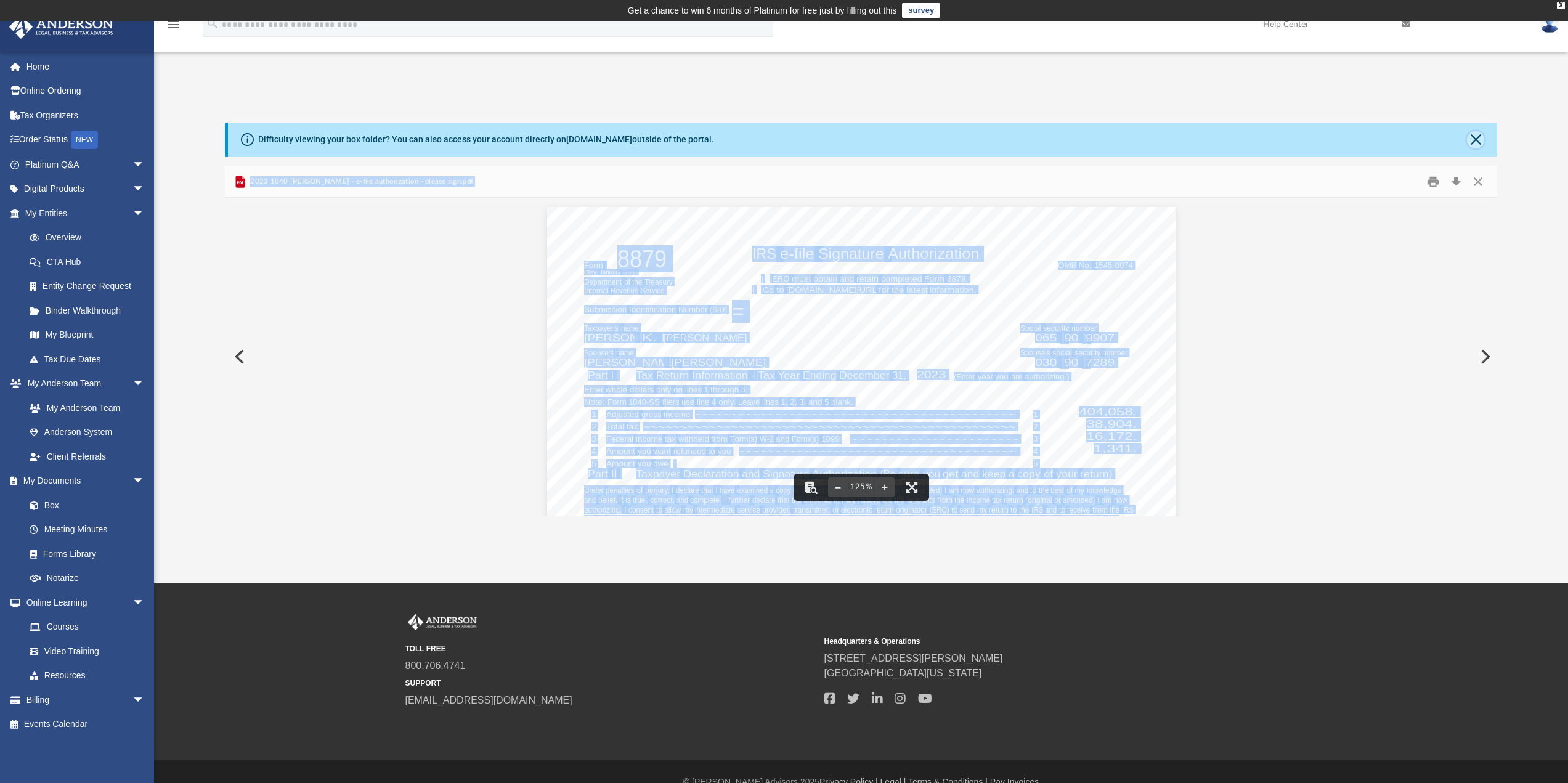
click at [1481, 139] on button "Close" at bounding box center [1475, 139] width 17 height 17
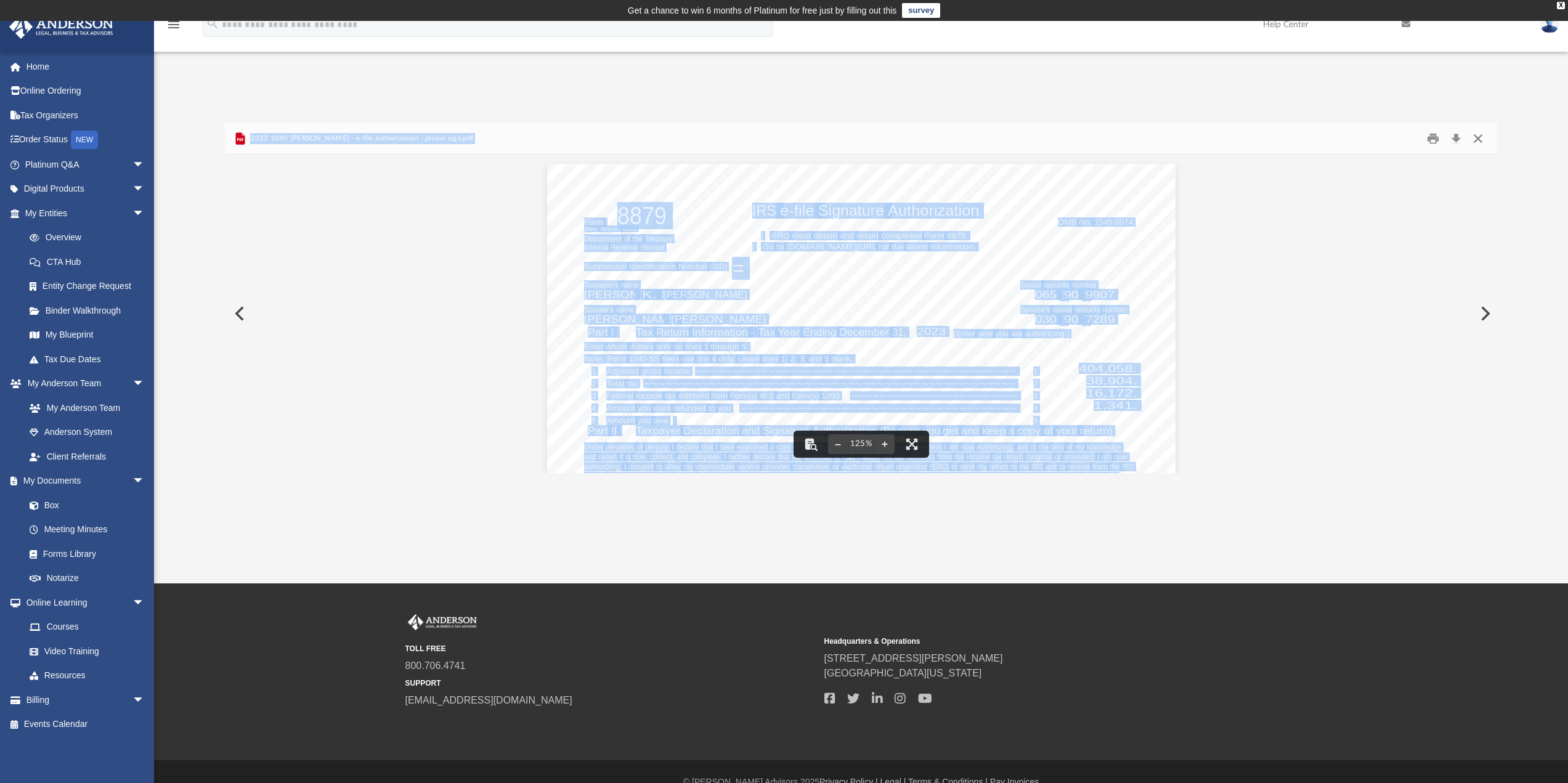
click at [1479, 142] on button "Close" at bounding box center [1478, 138] width 22 height 19
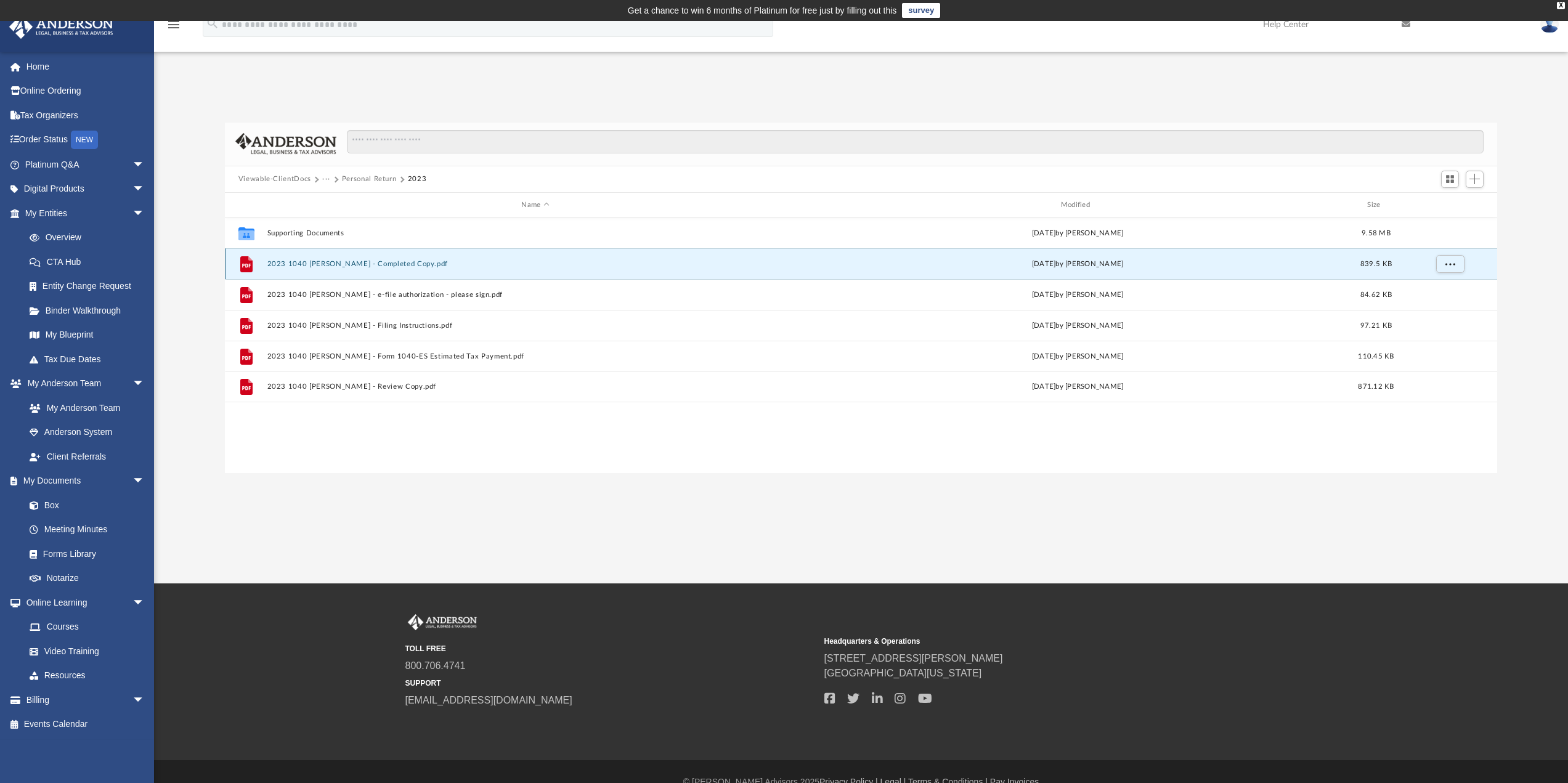
click at [417, 263] on button "2023 1040 [PERSON_NAME] - Completed Copy.pdf" at bounding box center [535, 264] width 537 height 8
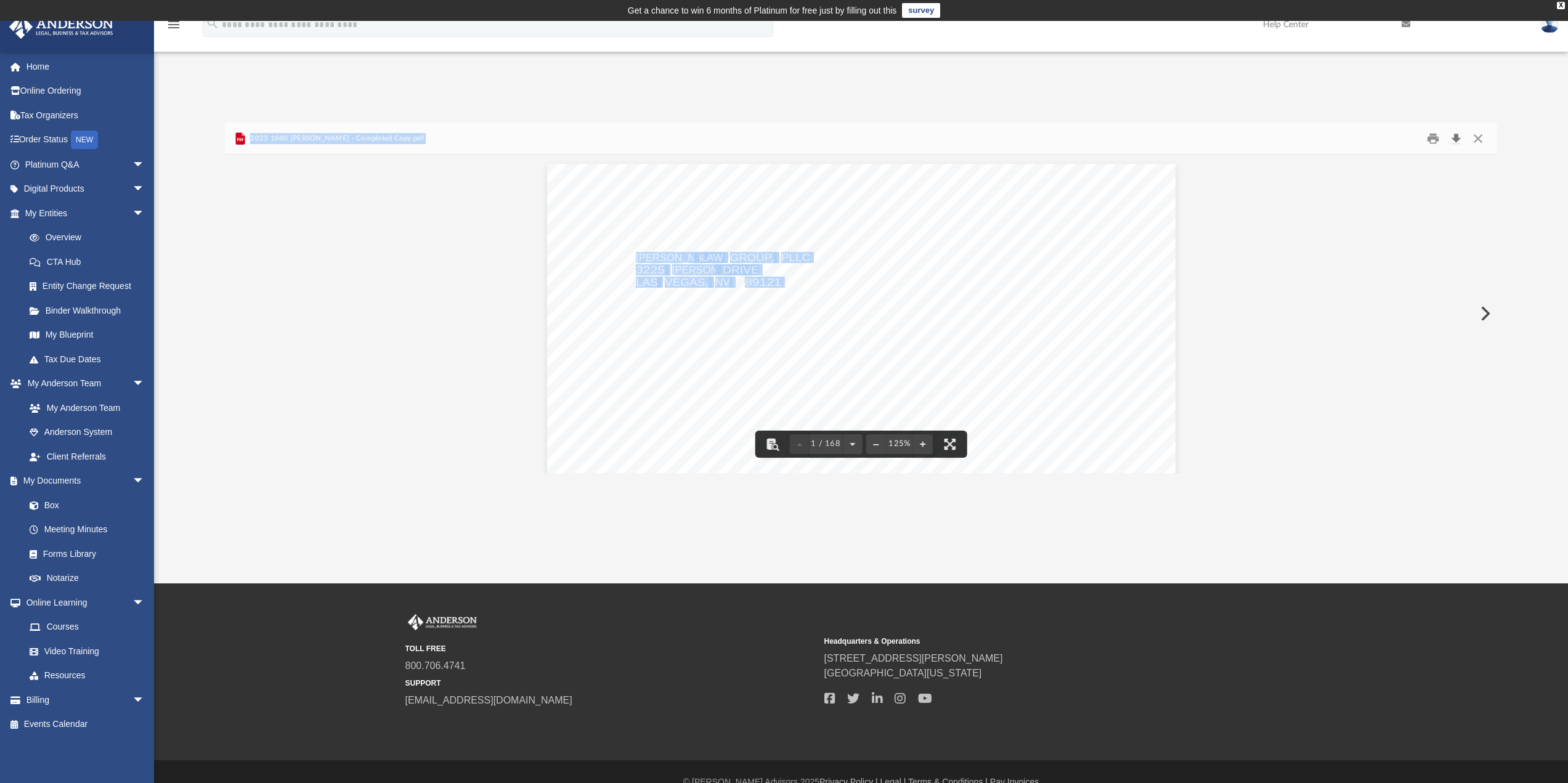
click at [1458, 138] on button "Download" at bounding box center [1456, 138] width 22 height 19
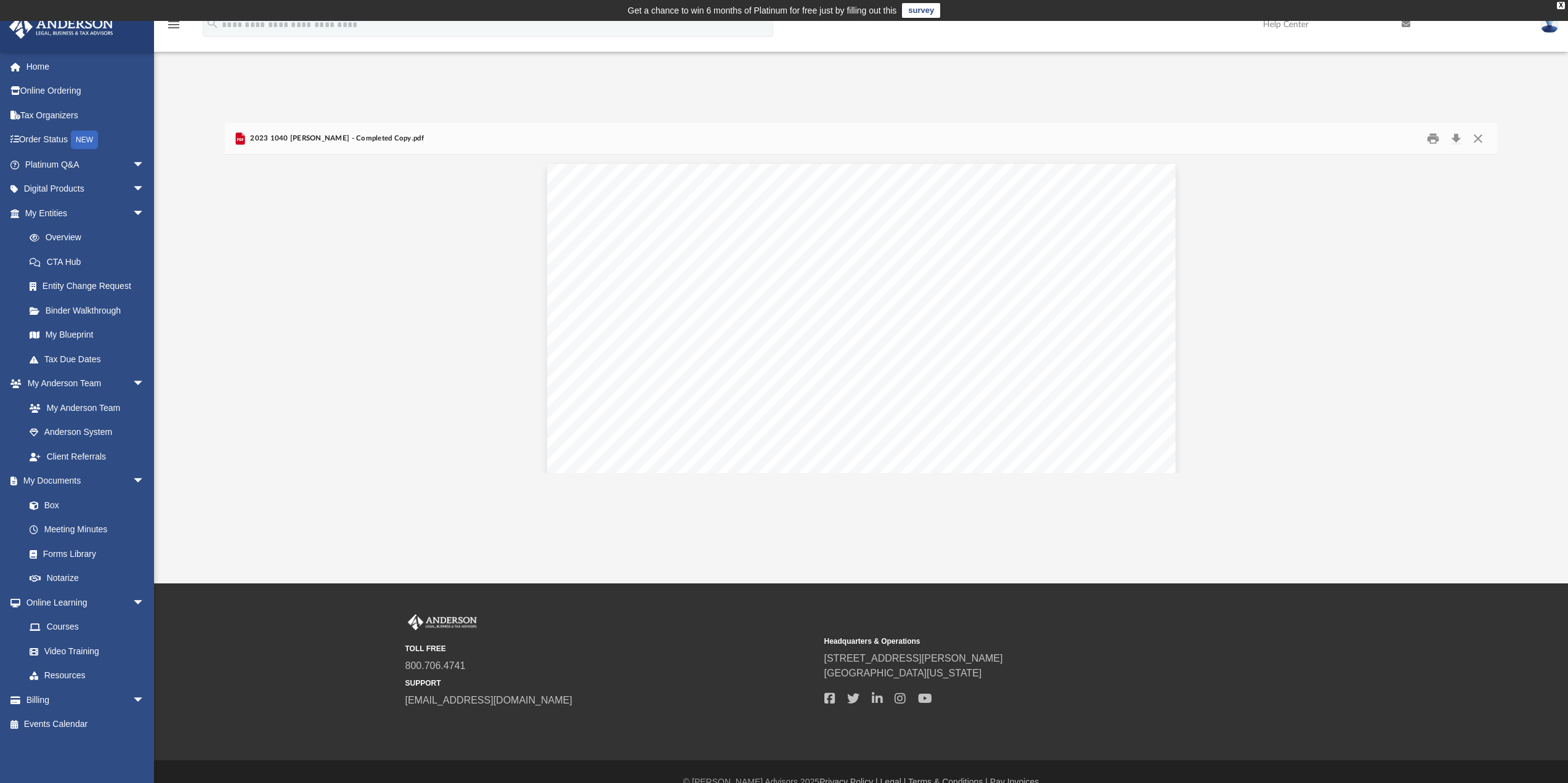
click at [617, 112] on div "Difficulty viewing your box folder? You can also access your account directly o…" at bounding box center [861, 285] width 1414 height 377
